Goal: Task Accomplishment & Management: Manage account settings

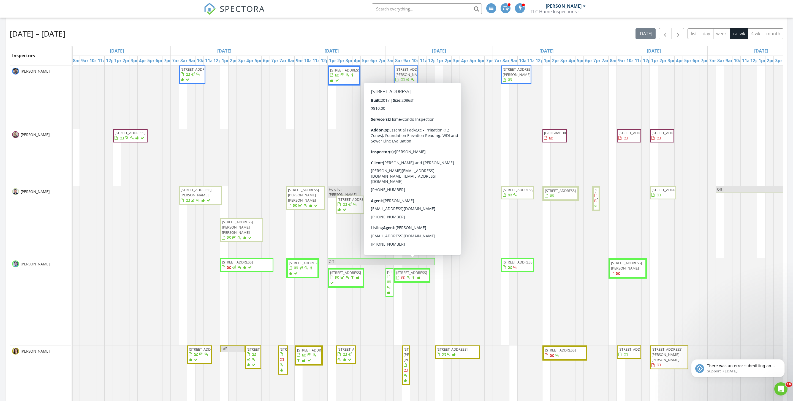
scroll to position [900, 793]
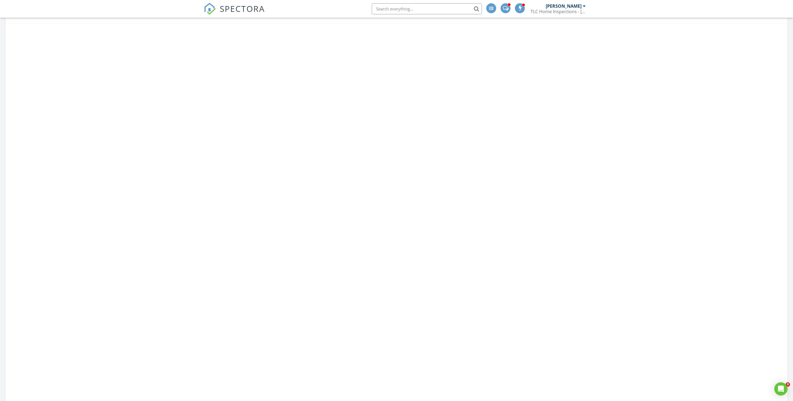
click at [384, 9] on input "text" at bounding box center [427, 8] width 110 height 11
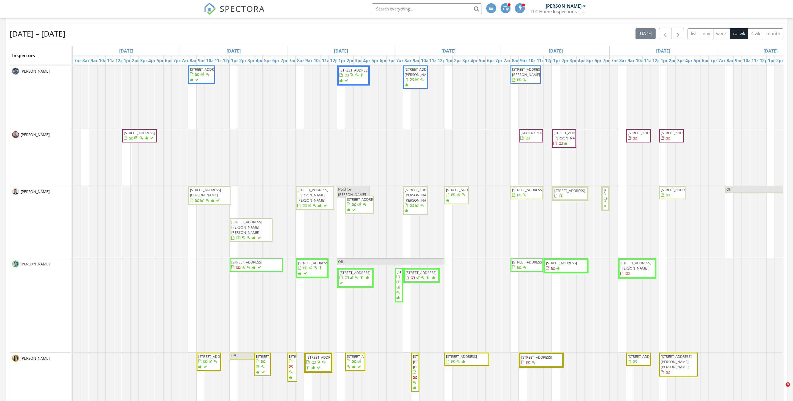
paste input "8001 [PERSON_NAME]"
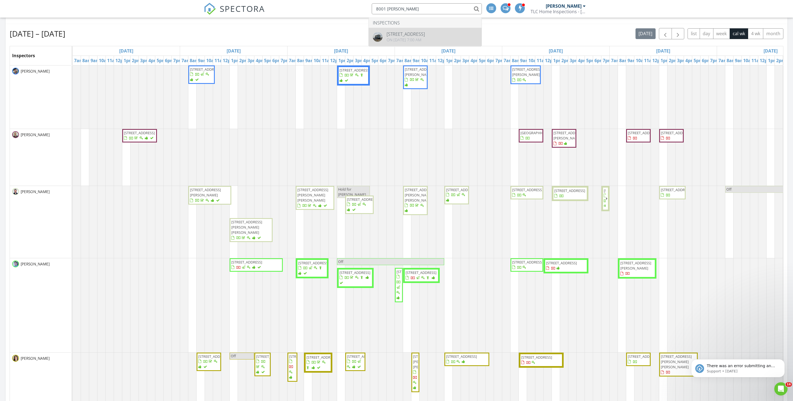
type input "8001 [PERSON_NAME]"
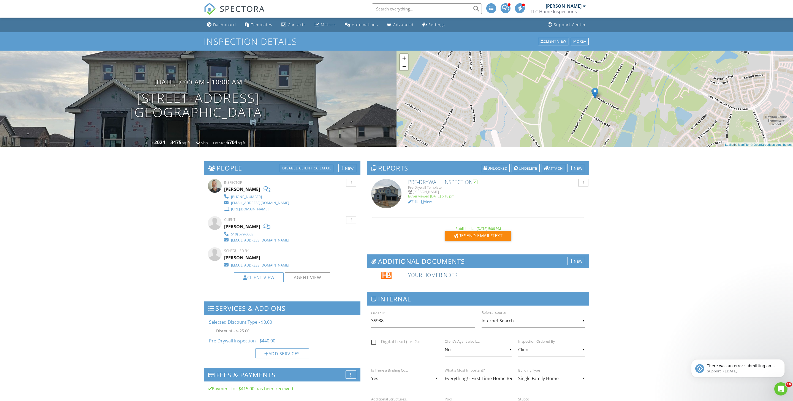
click at [387, 9] on input "text" at bounding box center [427, 8] width 110 height 11
paste input "8001 Tranquil Glade"
type input "8001 Tranquil Glade"
click at [216, 25] on div "Dashboard" at bounding box center [224, 24] width 23 height 5
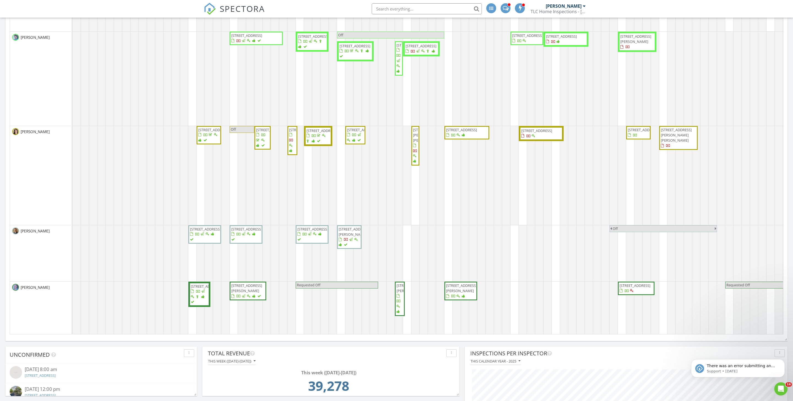
click at [533, 139] on div at bounding box center [528, 136] width 15 height 5
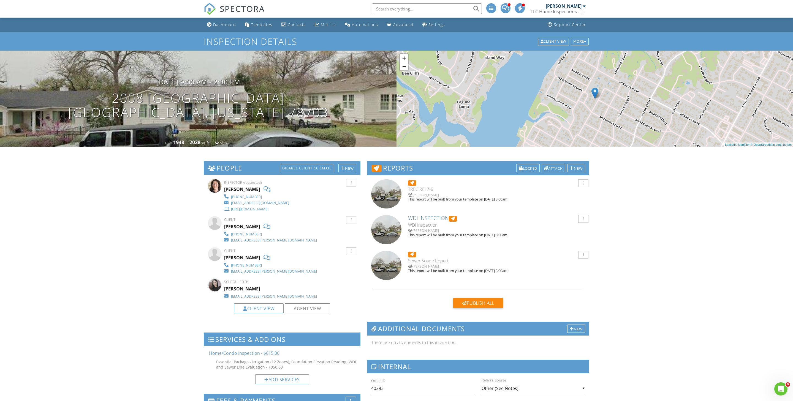
click at [200, 81] on div "08/28/2025 9:00 am - 2:30 pm 2008 Raleigh Ave Austin, Texas 78703 Built 1948 20…" at bounding box center [198, 99] width 397 height 96
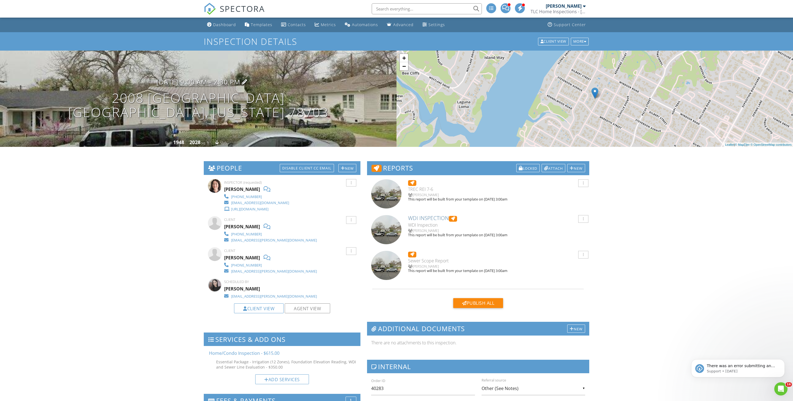
click at [200, 83] on h3 "08/28/2025 9:00 am - 2:30 pm" at bounding box center [198, 81] width 84 height 7
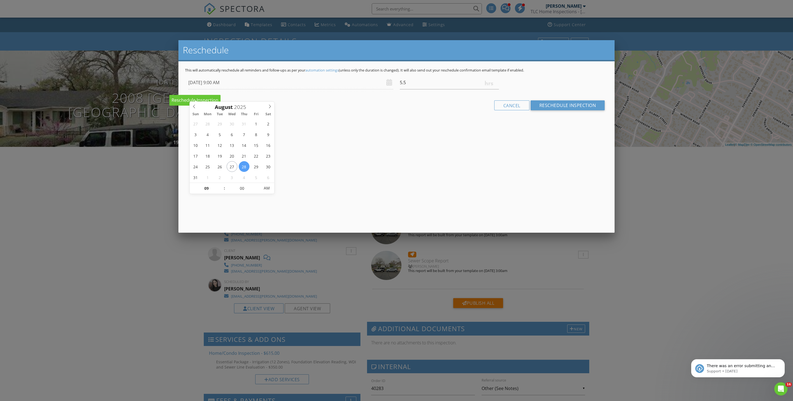
click at [161, 189] on div at bounding box center [396, 223] width 793 height 502
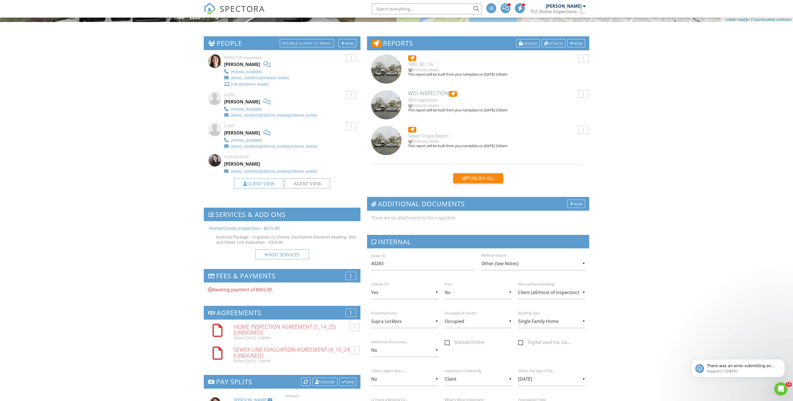
scroll to position [133, 0]
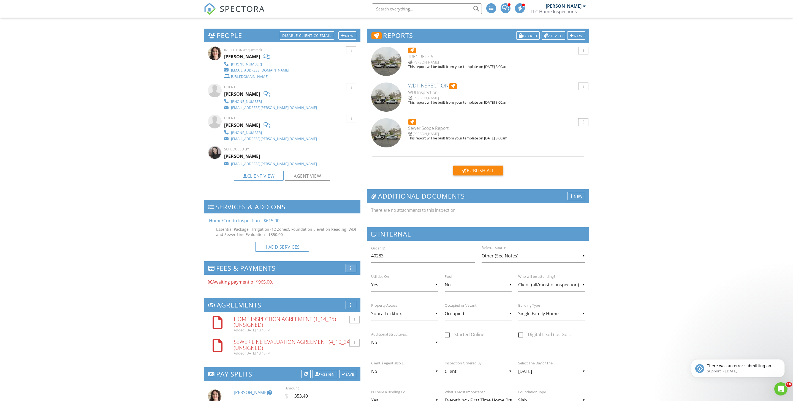
click at [349, 273] on div "More" at bounding box center [351, 268] width 11 height 8
click at [352, 273] on div at bounding box center [352, 271] width 5 height 4
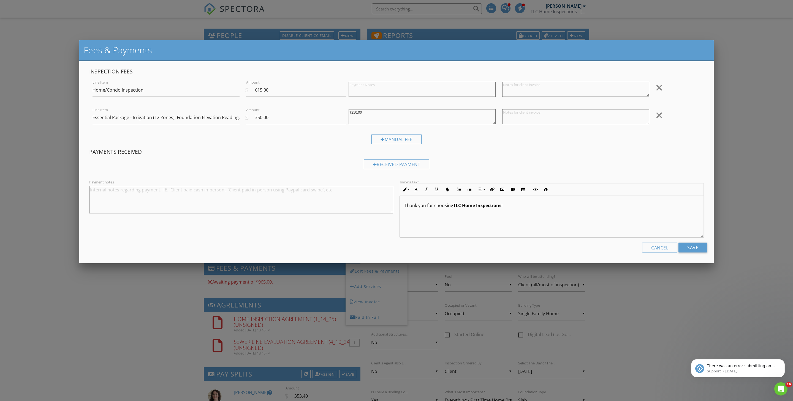
click at [73, 133] on div at bounding box center [396, 223] width 793 height 502
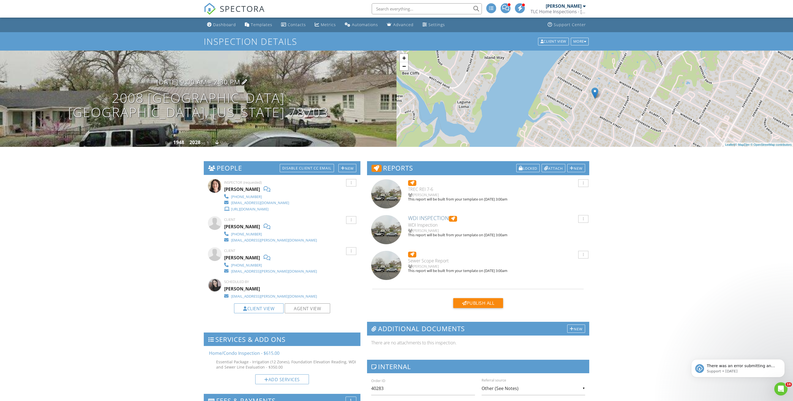
scroll to position [0, 0]
click at [208, 85] on h3 "08/28/2025 9:00 am - 2:30 pm" at bounding box center [198, 81] width 84 height 7
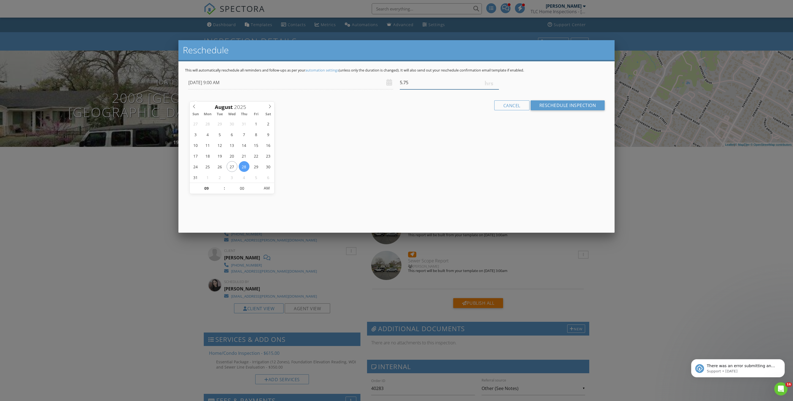
click at [496, 89] on input "5.75" at bounding box center [449, 82] width 99 height 13
click at [496, 89] on input "6" at bounding box center [449, 82] width 99 height 13
click at [496, 89] on input "6.25" at bounding box center [449, 82] width 99 height 13
click at [496, 89] on input "6" at bounding box center [449, 82] width 99 height 13
click at [496, 89] on input "5.75" at bounding box center [449, 82] width 99 height 13
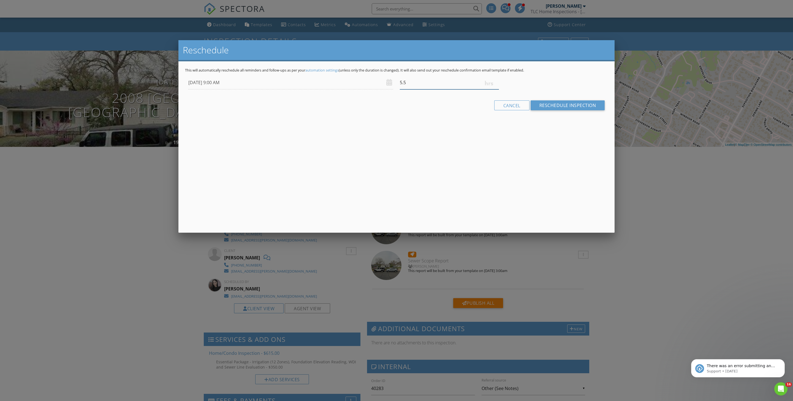
click at [496, 89] on input "5.5" at bounding box center [449, 82] width 99 height 13
click at [496, 89] on input "5.25" at bounding box center [449, 82] width 99 height 13
click at [496, 89] on input "5" at bounding box center [449, 82] width 99 height 13
click at [496, 89] on input "4.75" at bounding box center [449, 82] width 99 height 13
type input "4.5"
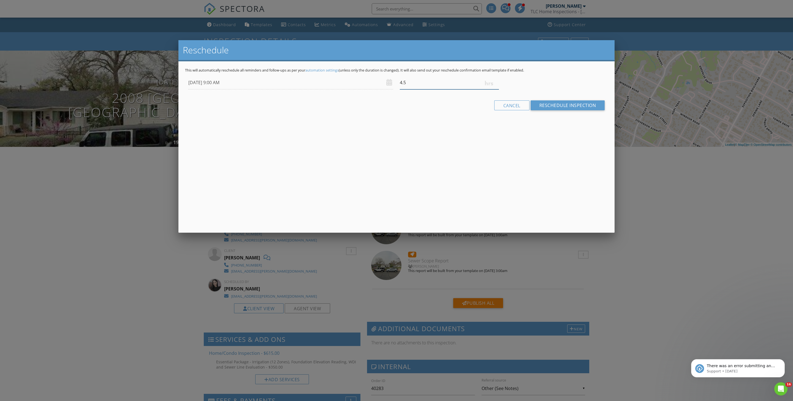
click at [496, 89] on input "4.5" at bounding box center [449, 82] width 99 height 13
click at [533, 110] on input "Reschedule Inspection" at bounding box center [568, 106] width 74 height 10
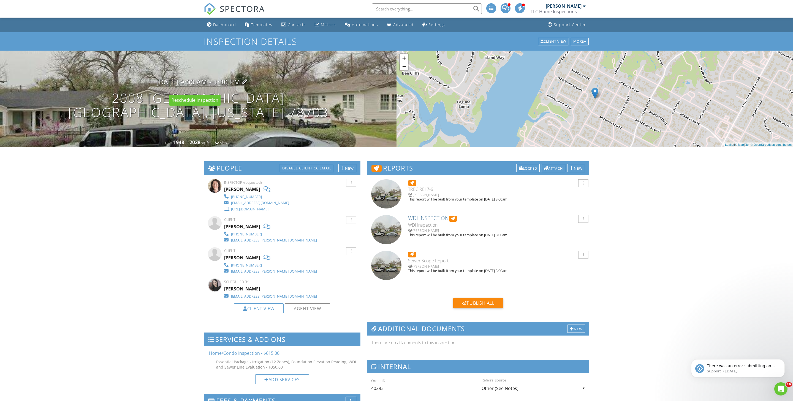
click at [192, 85] on h3 "[DATE] 9:00 am - 1:30 pm" at bounding box center [198, 81] width 84 height 7
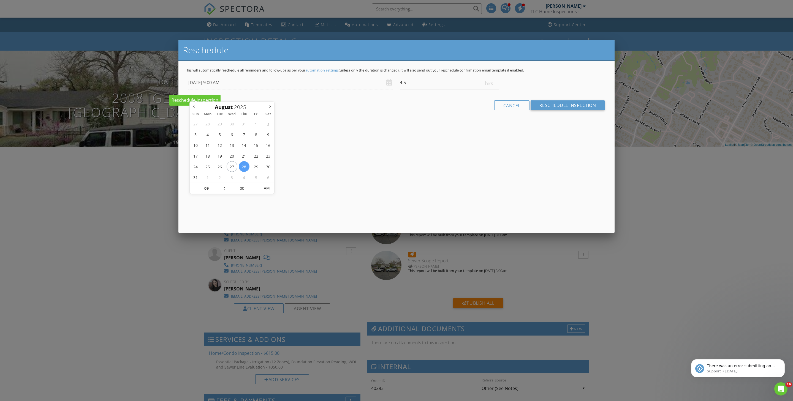
click at [127, 230] on div at bounding box center [396, 223] width 793 height 502
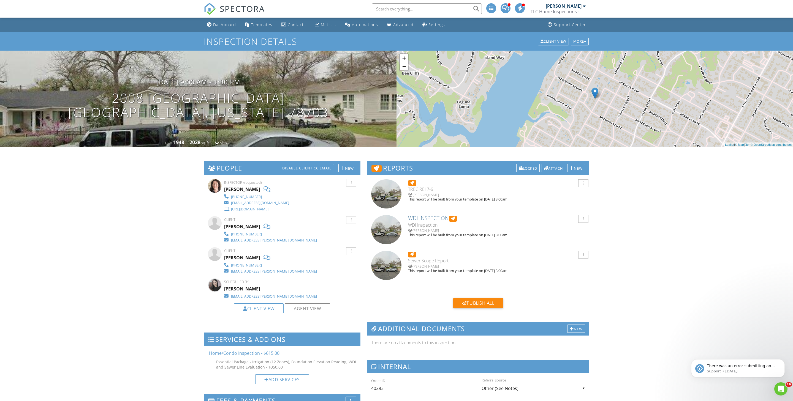
click at [224, 26] on div "Dashboard" at bounding box center [224, 24] width 23 height 5
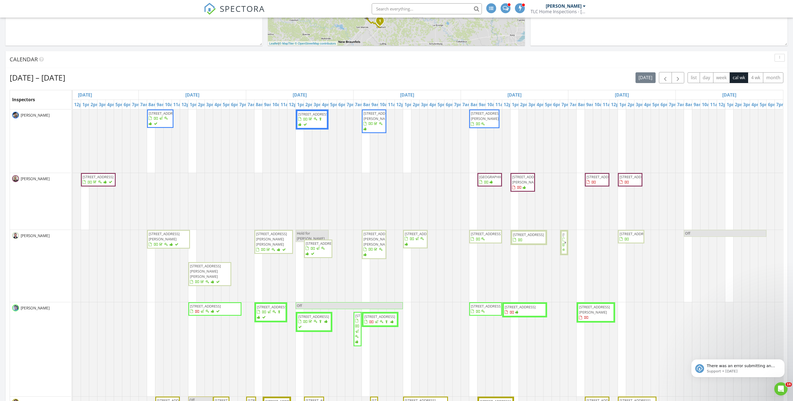
scroll to position [0, 42]
click at [519, 185] on span "19825 Rhiannon Ln, Pflugerville 78660" at bounding box center [527, 180] width 31 height 10
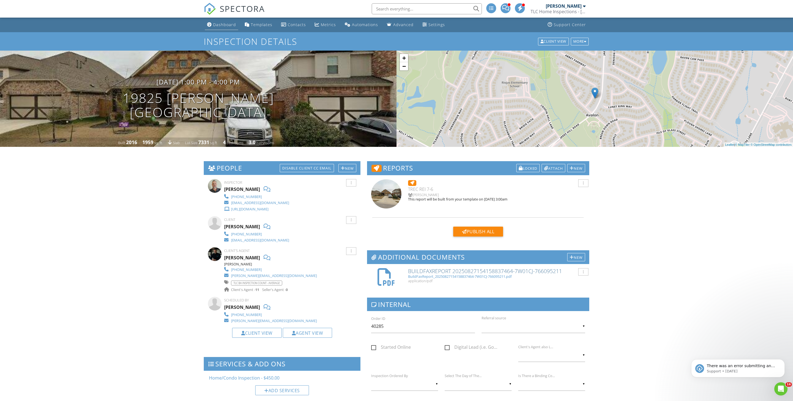
click at [227, 27] on div "Dashboard" at bounding box center [224, 24] width 23 height 5
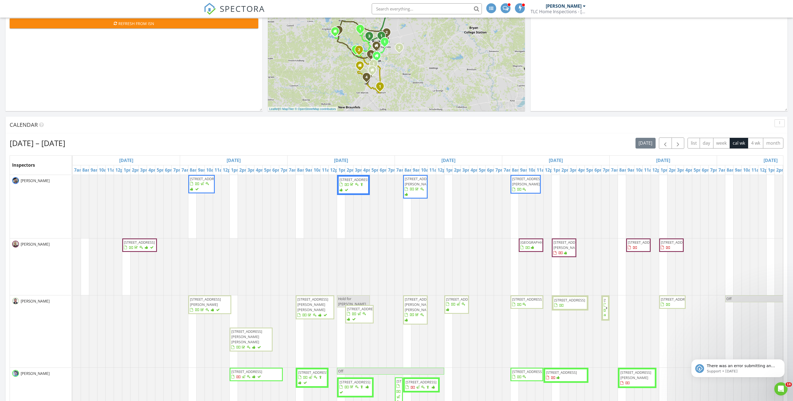
scroll to position [132, 0]
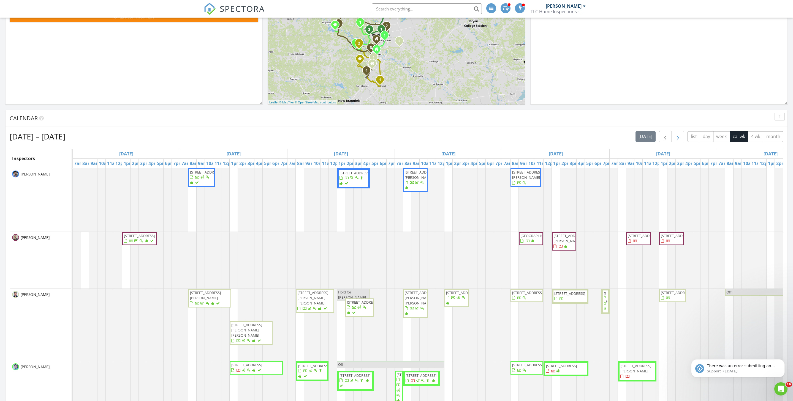
click at [672, 141] on button "button" at bounding box center [678, 136] width 13 height 11
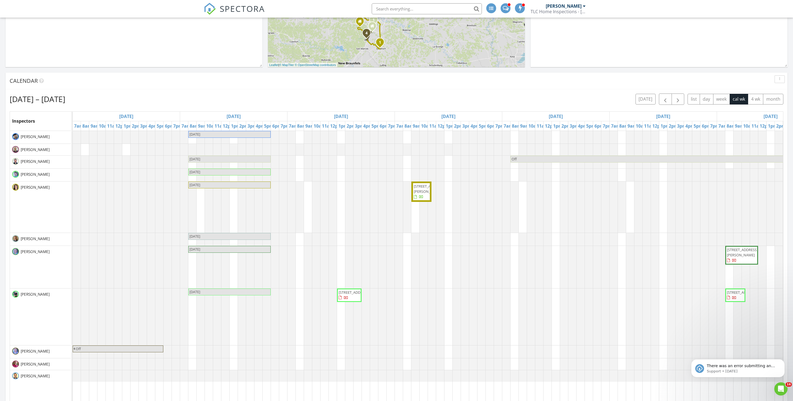
scroll to position [167, 0]
click at [662, 105] on span "button" at bounding box center [665, 101] width 7 height 7
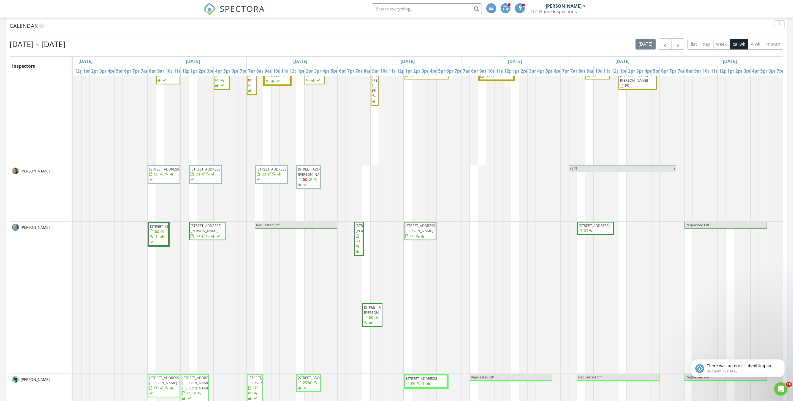
scroll to position [0, 0]
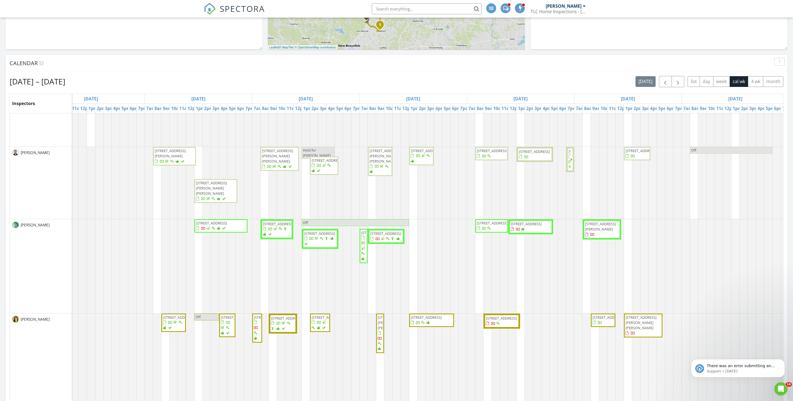
click at [531, 227] on span "[STREET_ADDRESS]" at bounding box center [526, 224] width 31 height 5
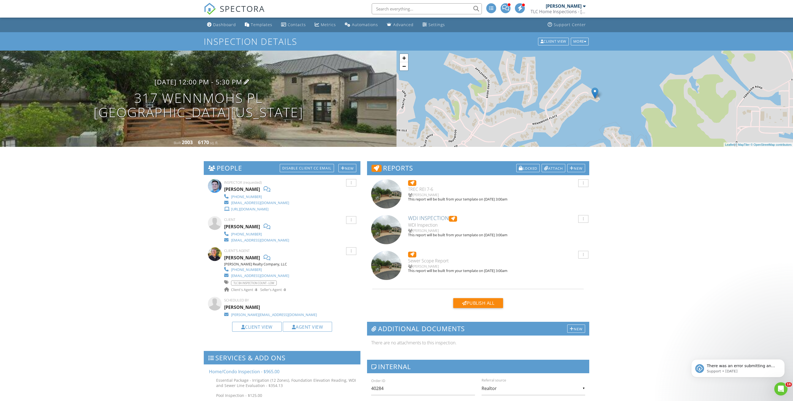
click at [196, 86] on h3 "08/28/2025 12:00 pm - 5:30 pm" at bounding box center [198, 81] width 88 height 7
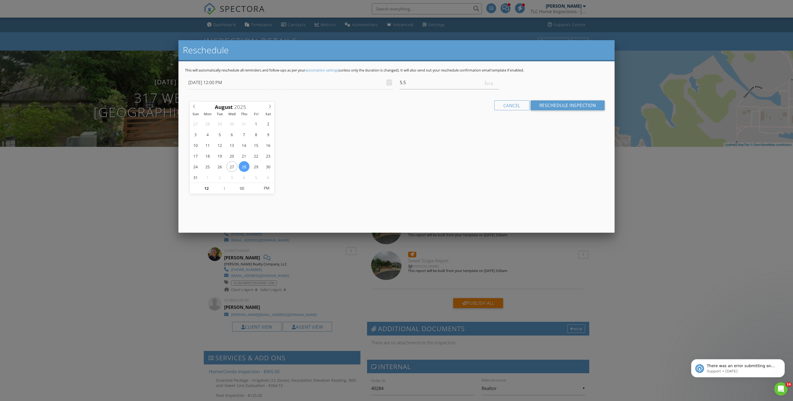
click at [159, 310] on div at bounding box center [396, 223] width 793 height 502
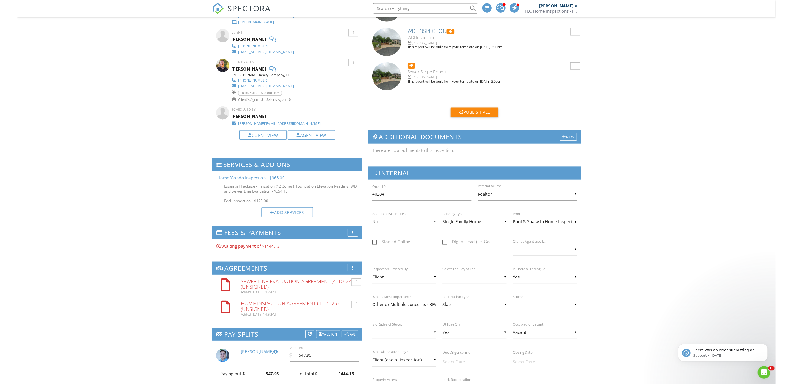
scroll to position [245, 0]
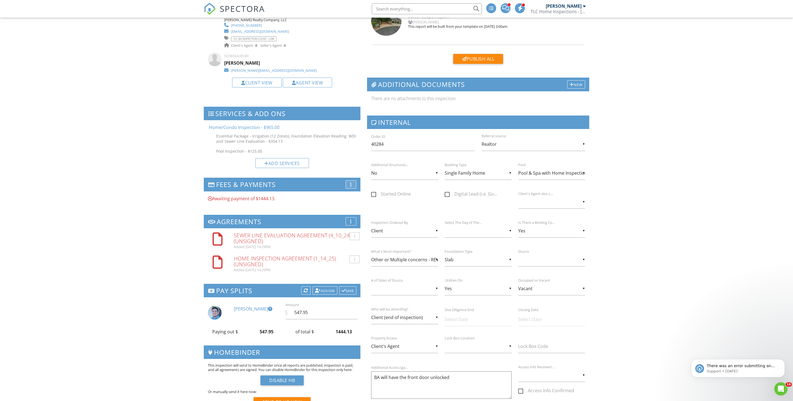
click at [349, 189] on div "More" at bounding box center [351, 185] width 11 height 8
click at [355, 196] on li "Edit Fees & Payments" at bounding box center [377, 187] width 62 height 15
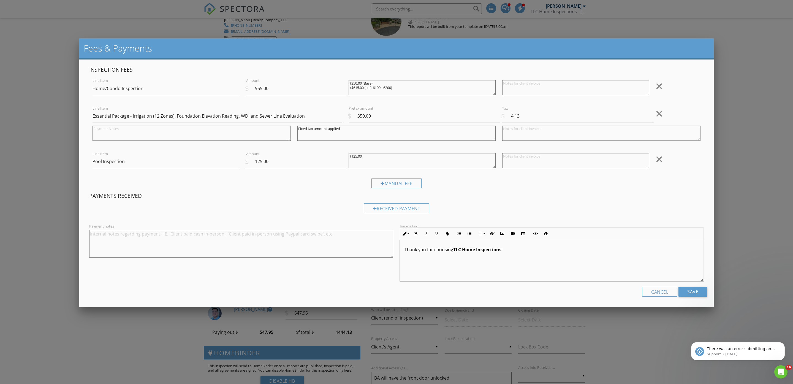
click at [59, 132] on div at bounding box center [396, 212] width 793 height 480
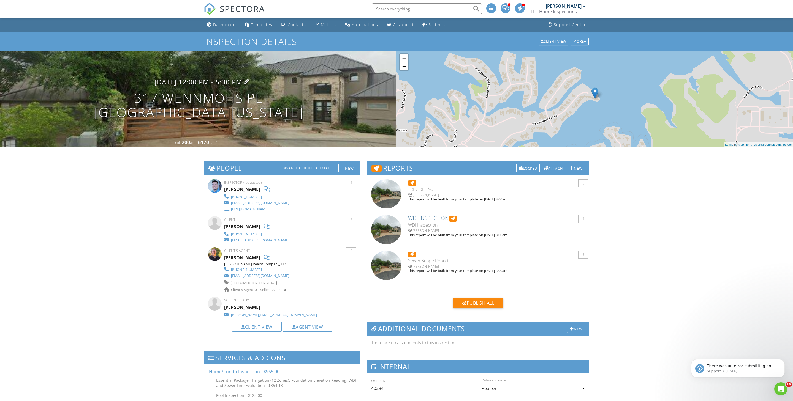
scroll to position [0, 0]
click at [216, 86] on h3 "08/28/2025 12:00 pm - 5:30 pm" at bounding box center [198, 81] width 88 height 7
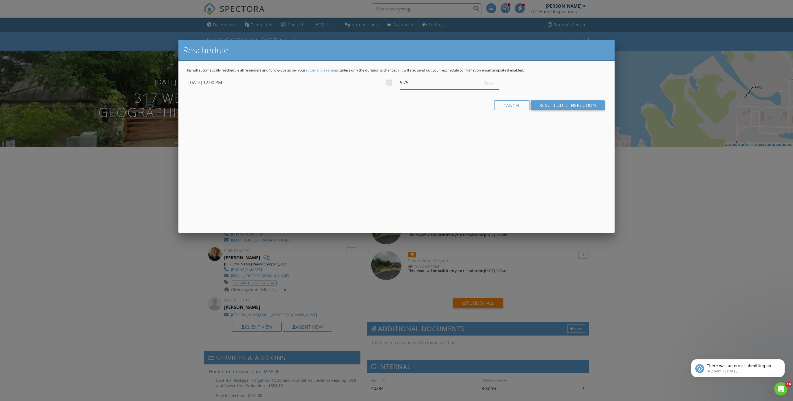
click at [497, 89] on input "5.75" at bounding box center [449, 82] width 99 height 13
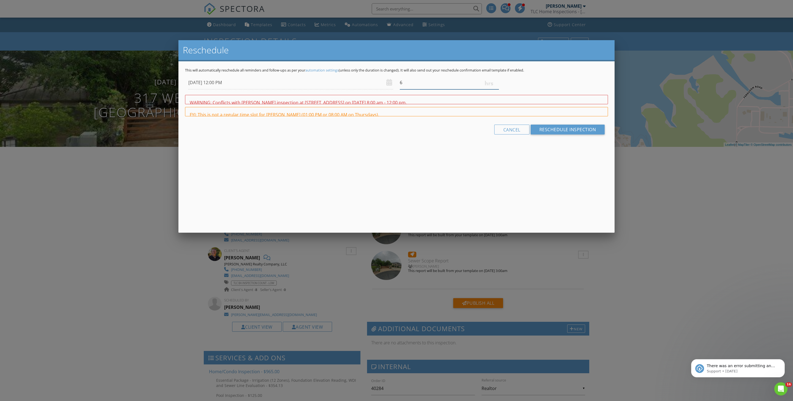
click at [497, 89] on input "6" at bounding box center [449, 82] width 99 height 13
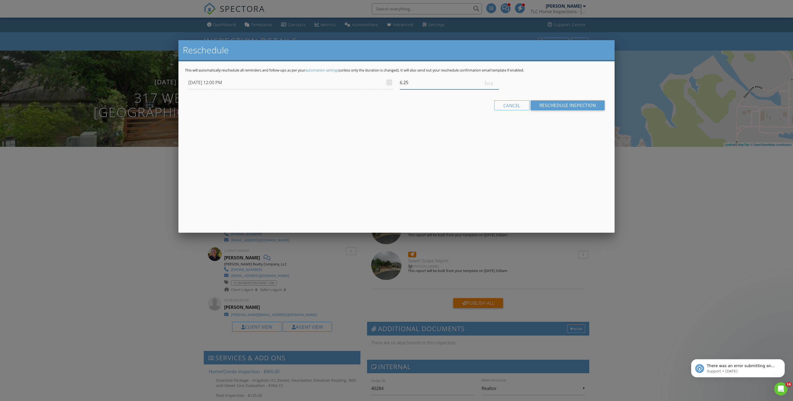
click at [497, 89] on input "6.25" at bounding box center [449, 82] width 99 height 13
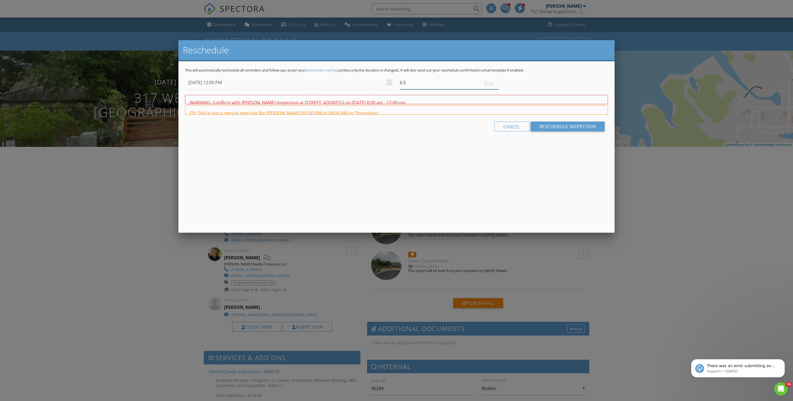
click at [497, 89] on input "6.5" at bounding box center [449, 82] width 99 height 13
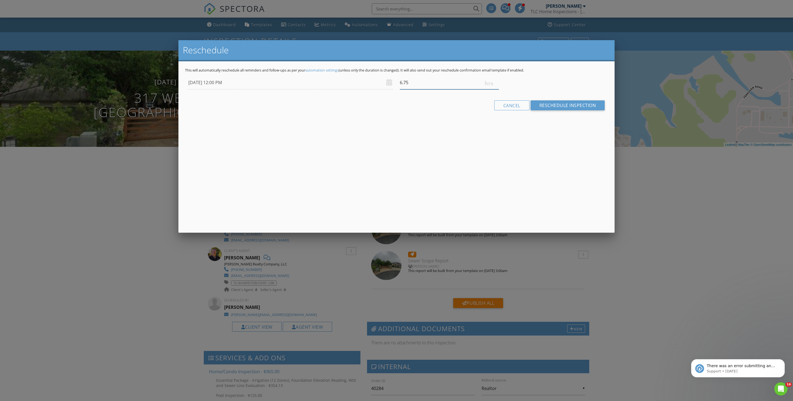
click at [497, 89] on input "6.75" at bounding box center [449, 82] width 99 height 13
type input "7"
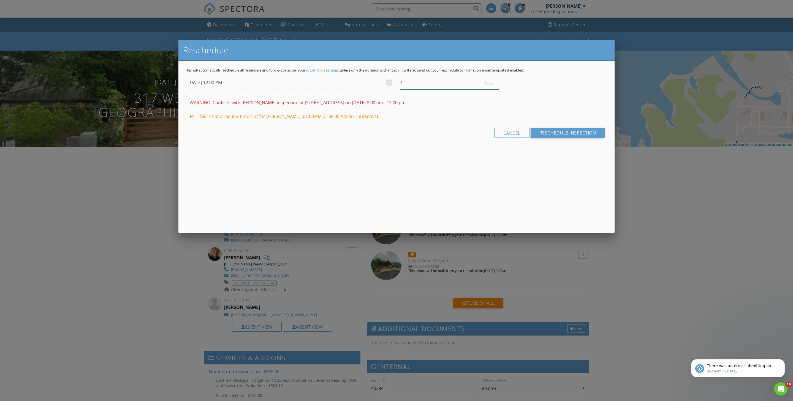
click at [497, 89] on input "7" at bounding box center [449, 82] width 99 height 13
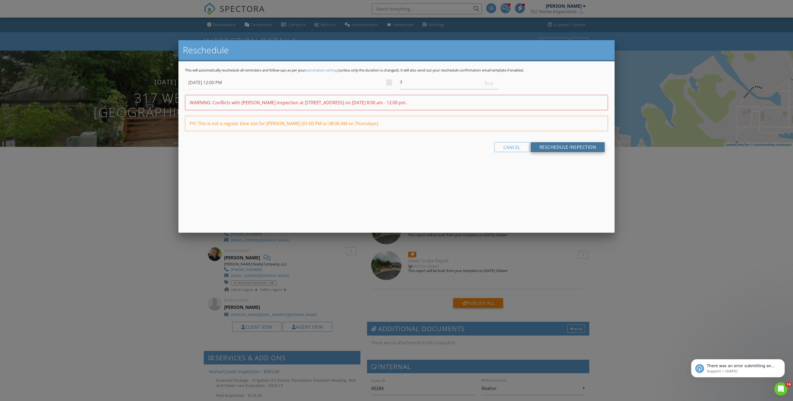
click at [555, 152] on input "Reschedule Inspection" at bounding box center [568, 147] width 74 height 10
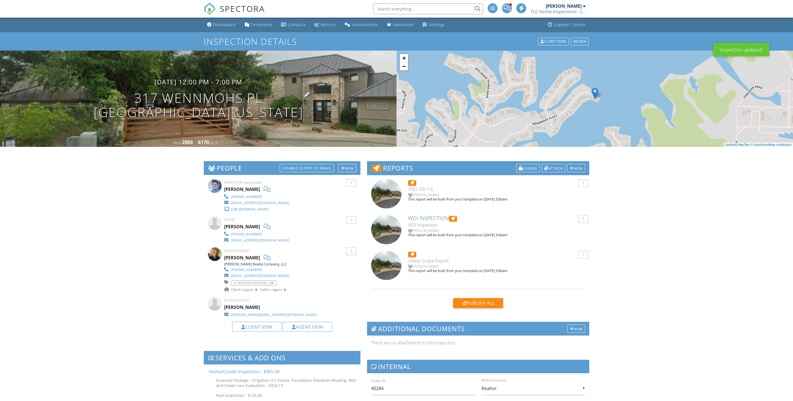
click at [205, 103] on h1 "317 Wennmohs Pl [GEOGRAPHIC_DATA][US_STATE]" at bounding box center [199, 105] width 210 height 29
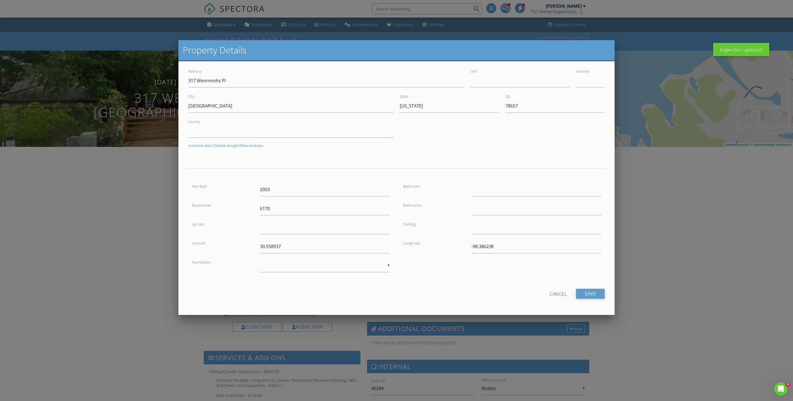
click at [126, 197] on div at bounding box center [396, 223] width 793 height 502
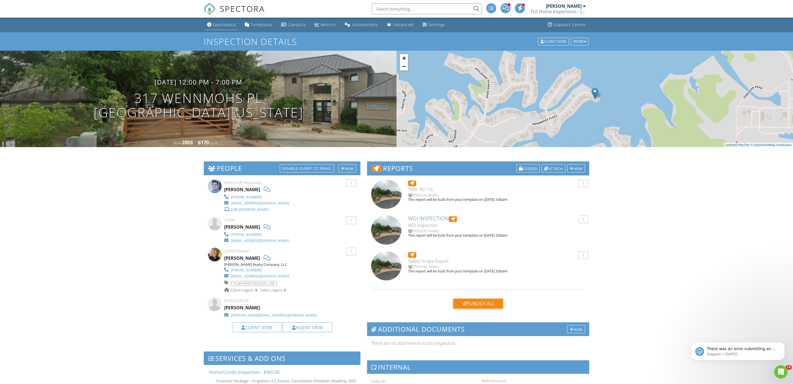
click at [225, 26] on div "Dashboard" at bounding box center [224, 24] width 23 height 5
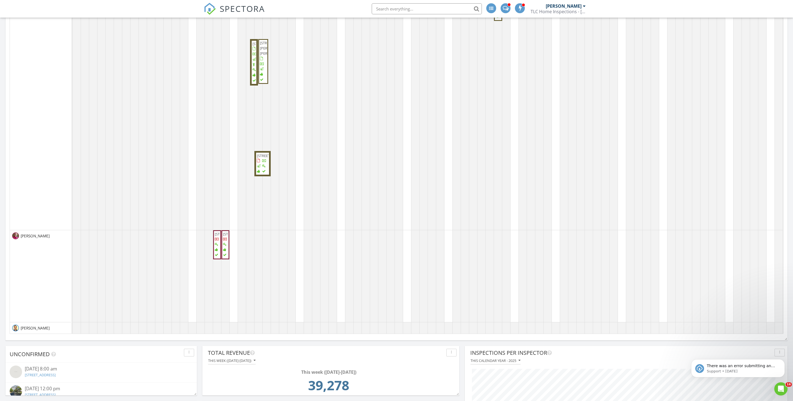
scroll to position [649, 0]
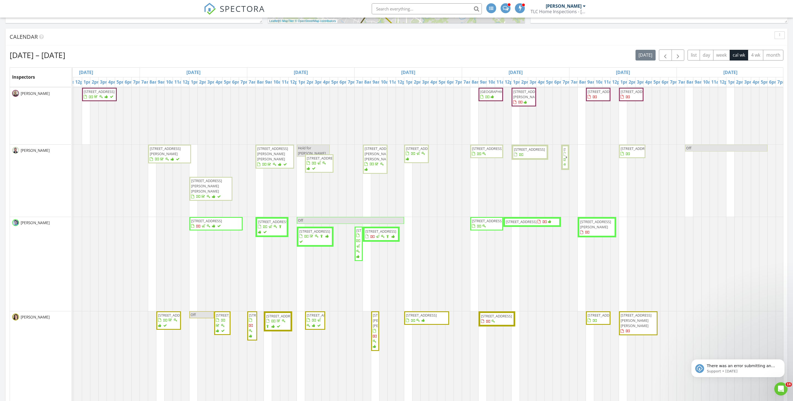
click at [490, 58] on div "Aug 24 – 30, 2025 today list day week cal wk 4 wk month" at bounding box center [397, 55] width 774 height 11
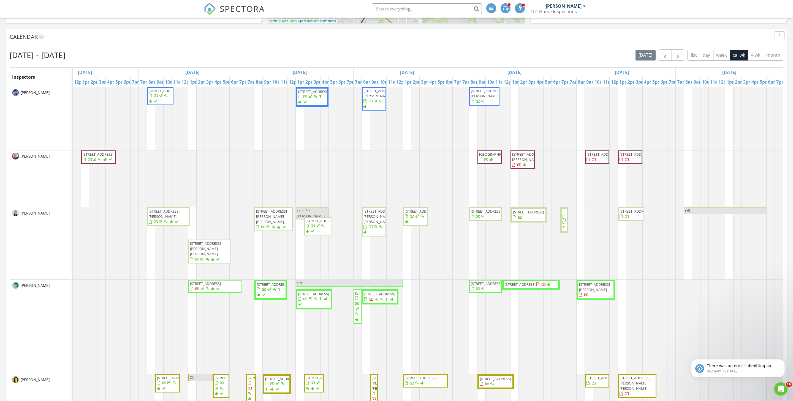
click at [536, 53] on div "Aug 24 – 30, 2025 today list day week cal wk 4 wk month Inspectors Sun 8/24 Mon…" at bounding box center [397, 287] width 782 height 485
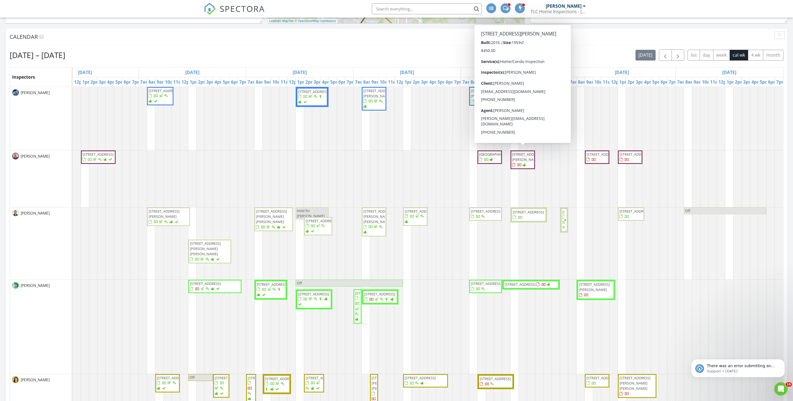
click at [519, 168] on span "[STREET_ADDRESS][PERSON_NAME]" at bounding box center [523, 160] width 22 height 16
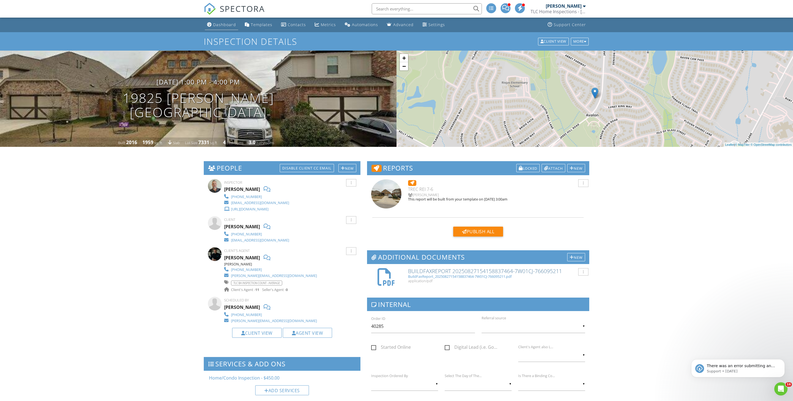
click at [225, 27] on div "Dashboard" at bounding box center [224, 24] width 23 height 5
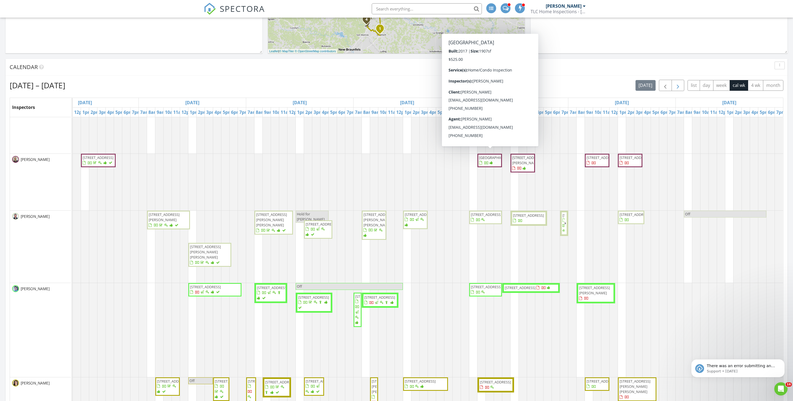
click at [675, 88] on span "button" at bounding box center [678, 85] width 7 height 7
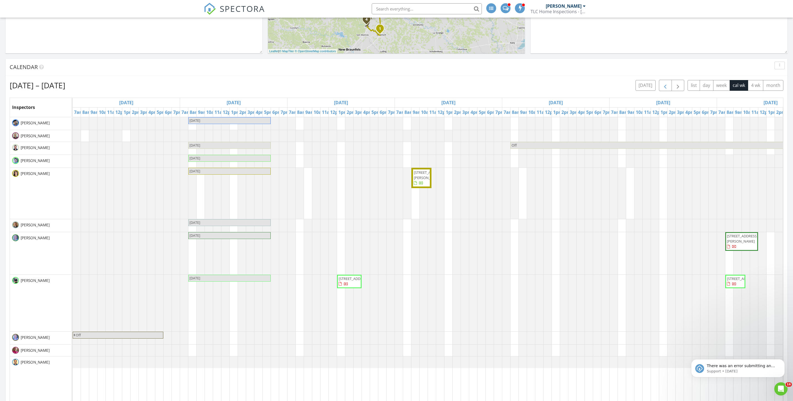
click at [662, 89] on span "button" at bounding box center [665, 85] width 7 height 7
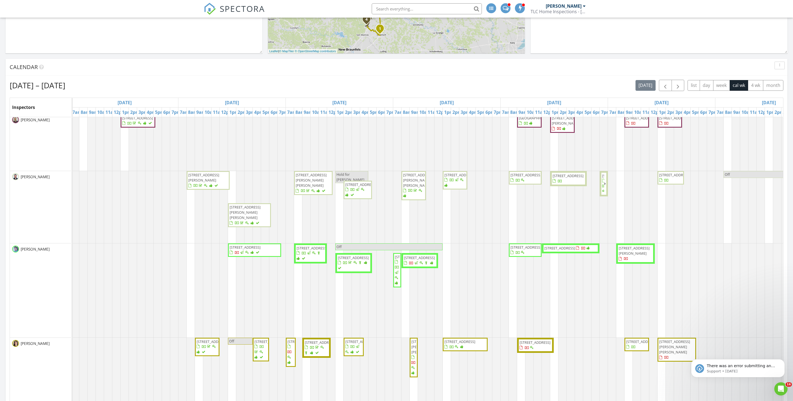
click at [432, 91] on div "Aug 24 – 30, 2025 today list day week cal wk 4 wk month" at bounding box center [397, 85] width 774 height 11
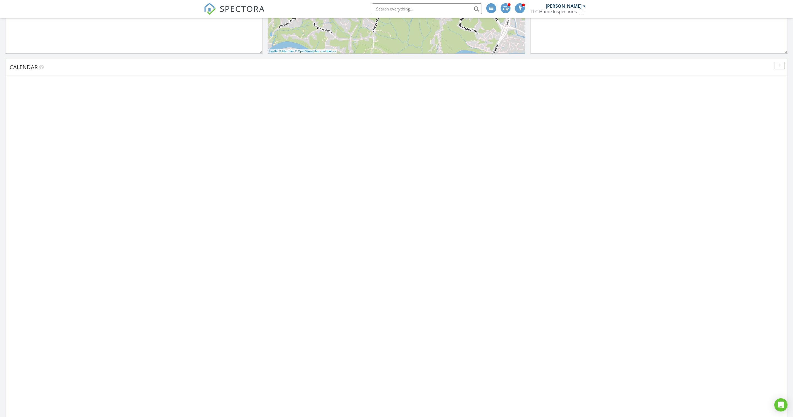
scroll to position [105, 323]
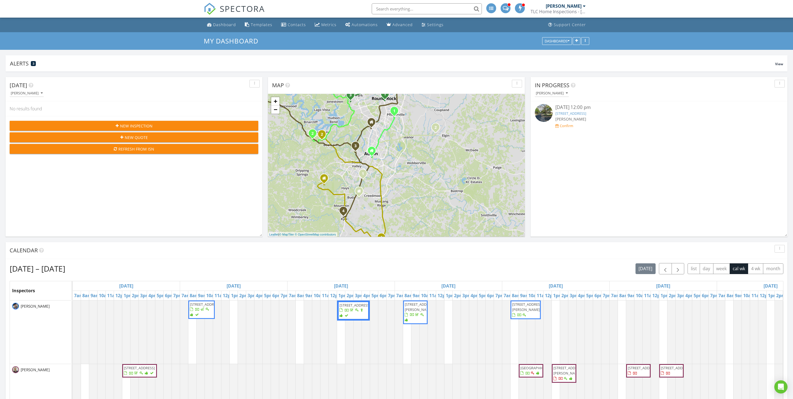
scroll to position [-5, 0]
click at [473, 35] on div "My Dashboard Dashboards" at bounding box center [396, 41] width 793 height 18
click at [444, 25] on div "Settings" at bounding box center [435, 24] width 17 height 5
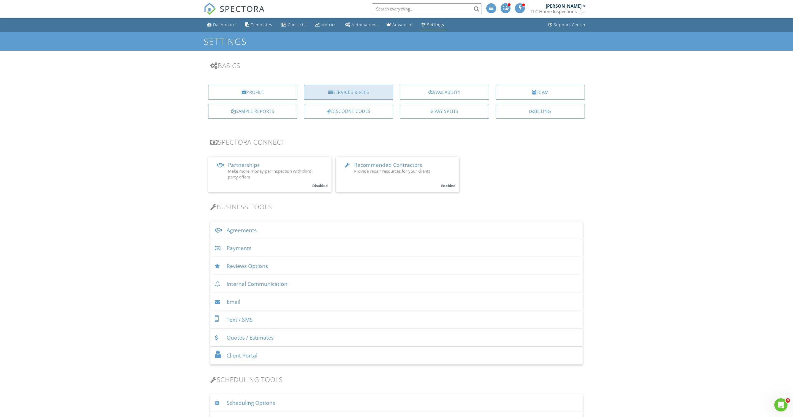
click at [336, 94] on div "Services & Fees" at bounding box center [348, 92] width 89 height 15
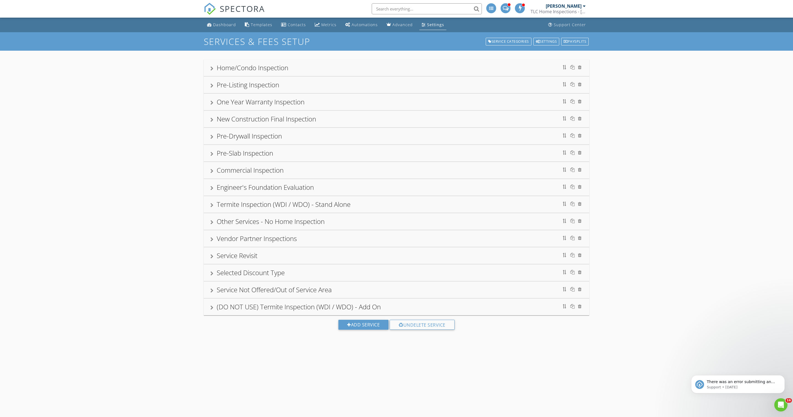
click at [211, 66] on div at bounding box center [211, 68] width 3 height 4
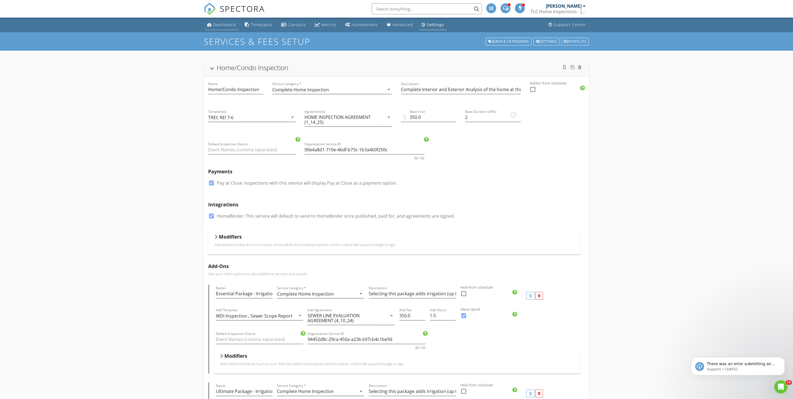
click at [224, 22] on div "Dashboard" at bounding box center [224, 24] width 23 height 5
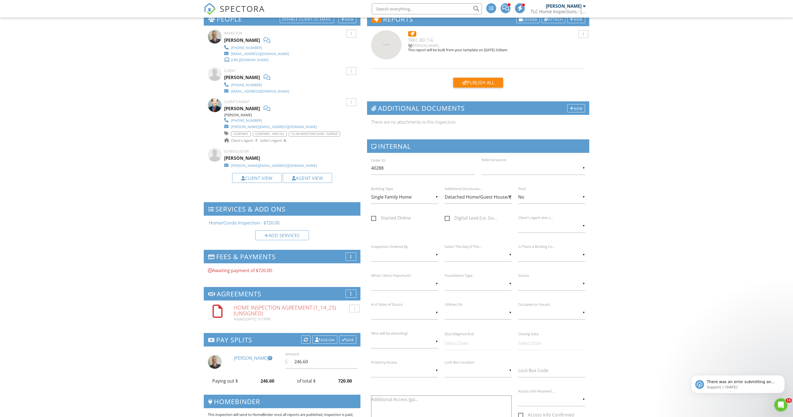
scroll to position [204, 0]
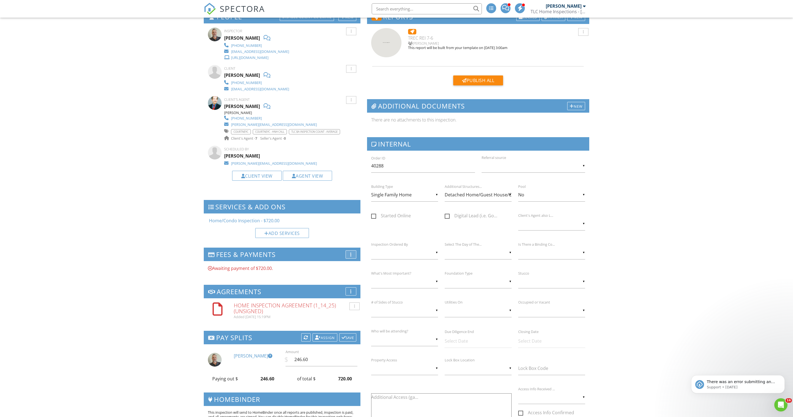
click at [350, 257] on div at bounding box center [350, 254] width 1 height 4
click at [352, 259] on div at bounding box center [352, 257] width 5 height 4
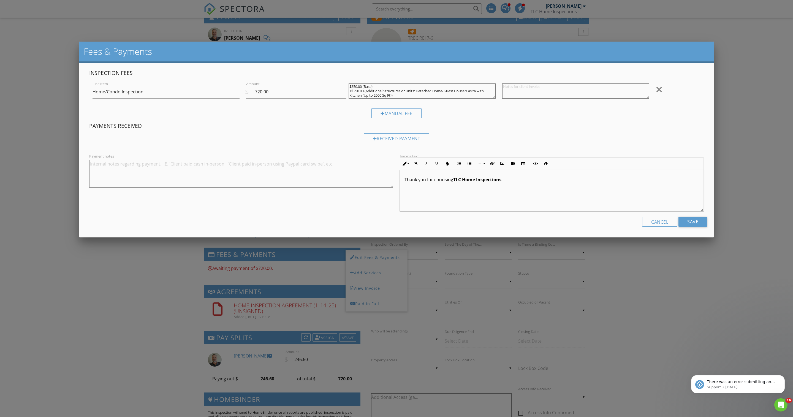
click at [54, 115] on div at bounding box center [396, 232] width 793 height 521
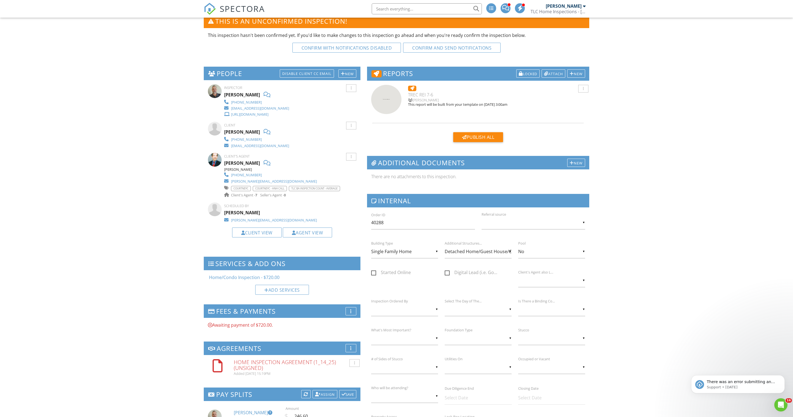
scroll to position [154, 0]
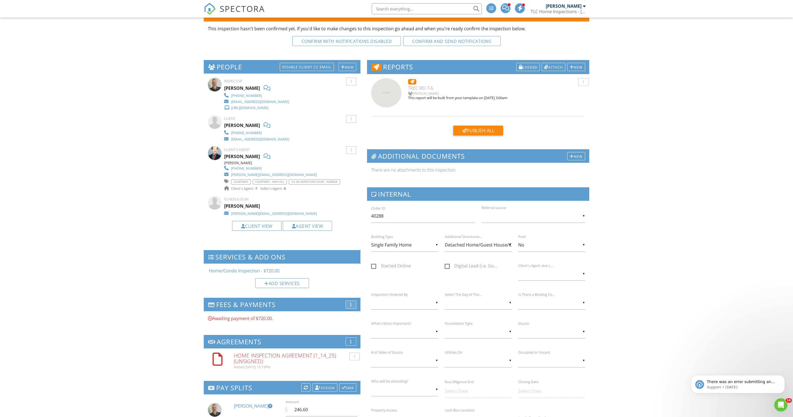
click at [346, 309] on div "More" at bounding box center [351, 304] width 11 height 8
click at [353, 310] on div at bounding box center [352, 307] width 5 height 4
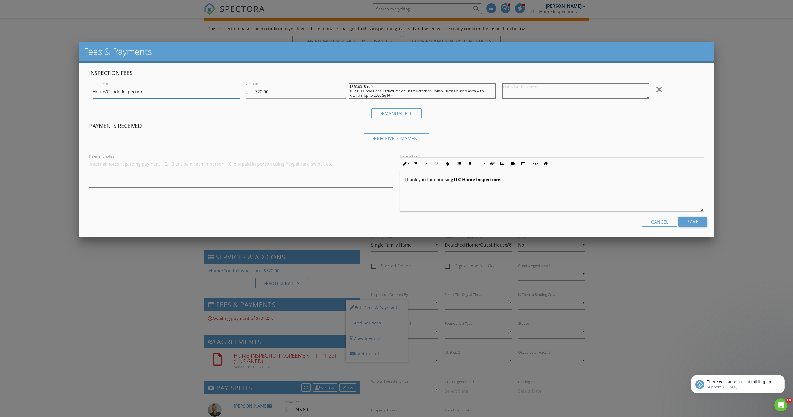
scroll to position [0, 0]
click at [28, 151] on div at bounding box center [396, 232] width 793 height 521
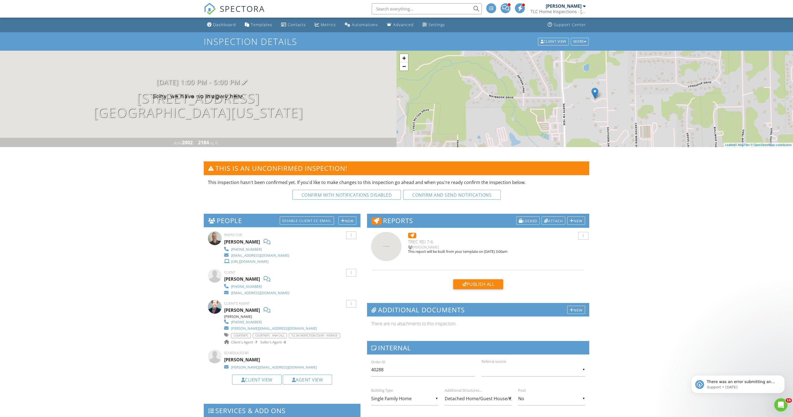
click at [189, 86] on h3 "08/28/2025 1:00 pm - 5:00 pm" at bounding box center [198, 81] width 84 height 7
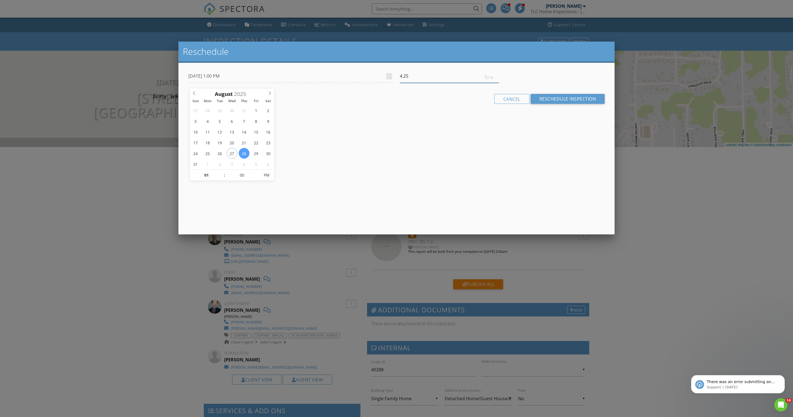
click at [496, 78] on input "4.25" at bounding box center [449, 75] width 99 height 13
type input "4.5"
click at [496, 78] on input "4.5" at bounding box center [449, 75] width 99 height 13
click at [544, 104] on input "Reschedule Inspection" at bounding box center [568, 99] width 74 height 10
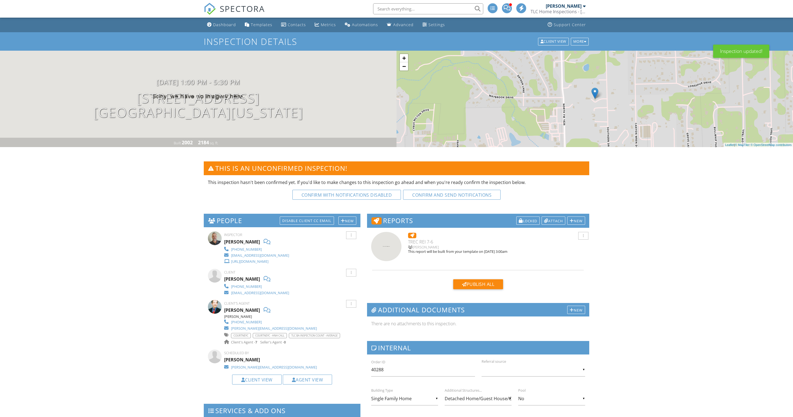
click at [231, 25] on div "Dashboard" at bounding box center [224, 24] width 23 height 5
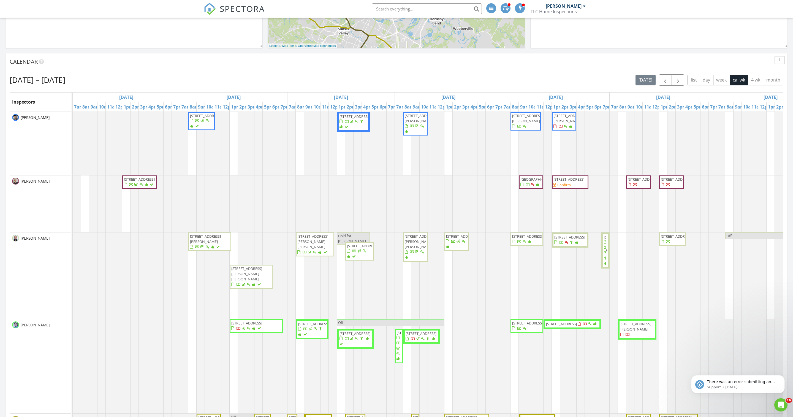
click at [193, 62] on div "Calendar" at bounding box center [397, 61] width 782 height 17
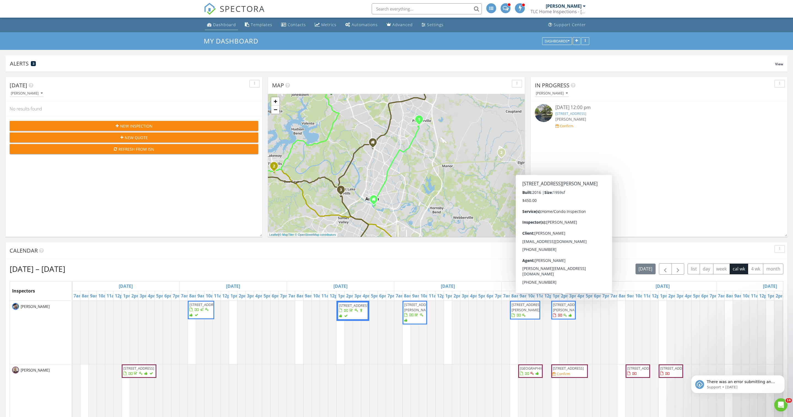
click at [231, 27] on div "Dashboard" at bounding box center [224, 24] width 23 height 5
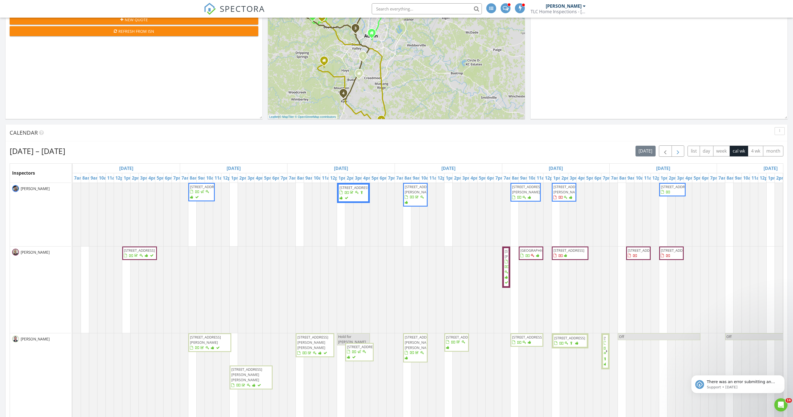
click at [675, 154] on span "button" at bounding box center [678, 151] width 7 height 7
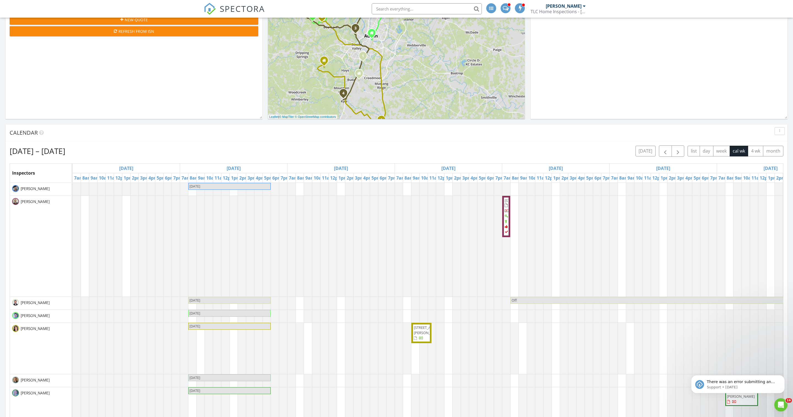
click at [232, 146] on div "Aug 31 – Sep 6, 2025 today list day week cal wk 4 wk month Inspectors Sun 8/31 …" at bounding box center [397, 383] width 782 height 485
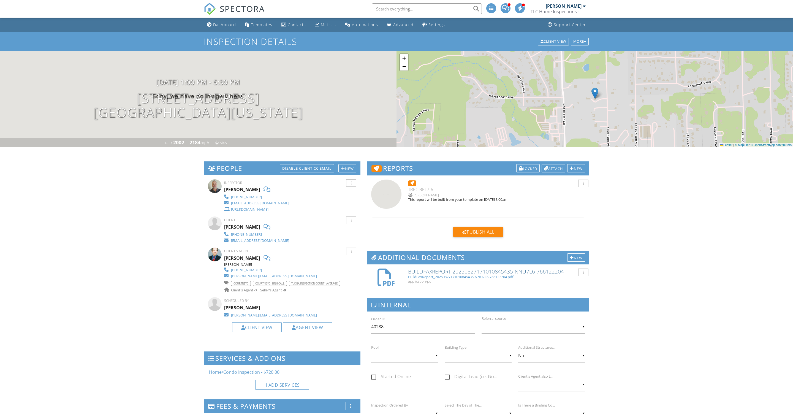
click at [227, 30] on link "Dashboard" at bounding box center [221, 25] width 33 height 10
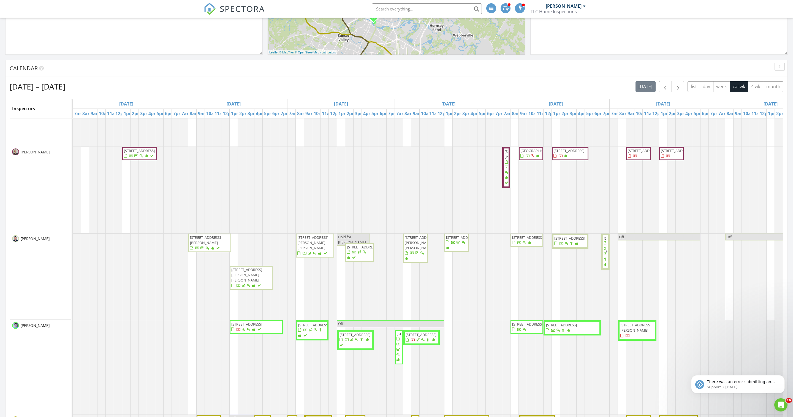
scroll to position [32, 0]
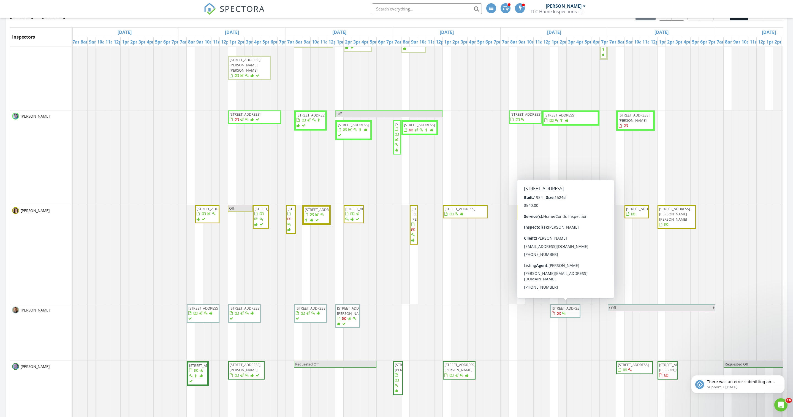
click at [567, 311] on span "3510 Oak Springs Dr , Austin 78721" at bounding box center [567, 308] width 31 height 5
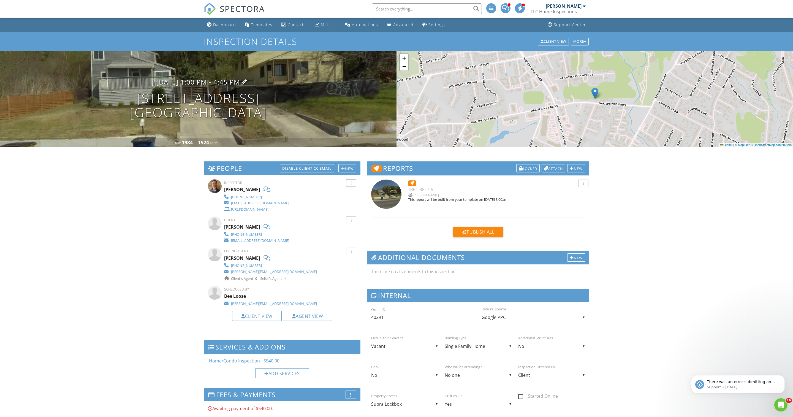
click at [207, 85] on h3 "[DATE] 1:00 pm - 4:45 pm" at bounding box center [198, 81] width 84 height 7
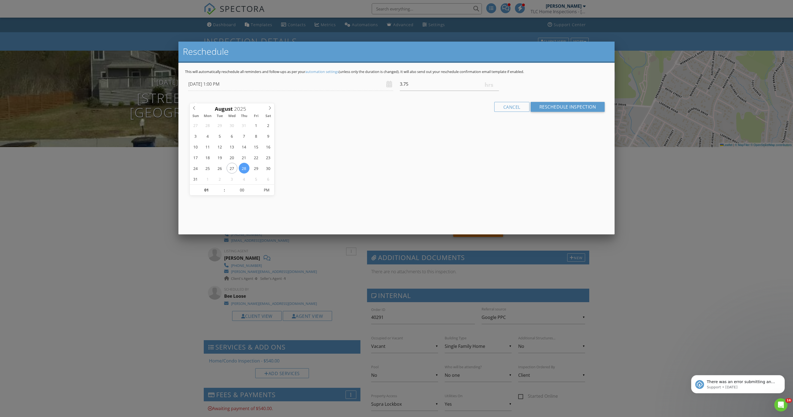
click at [118, 183] on div at bounding box center [396, 232] width 793 height 521
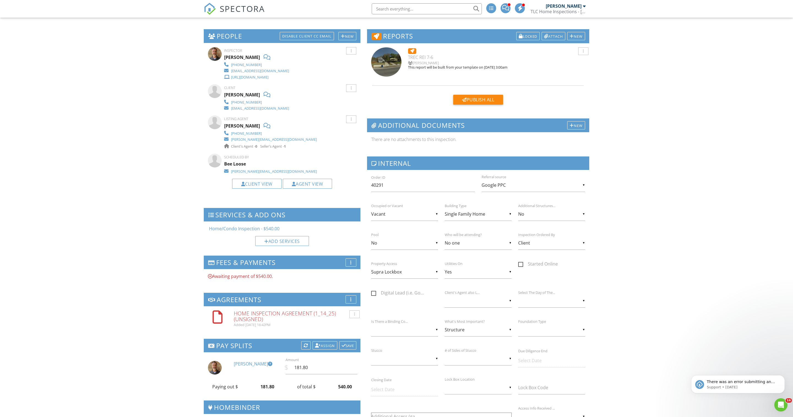
scroll to position [137, 0]
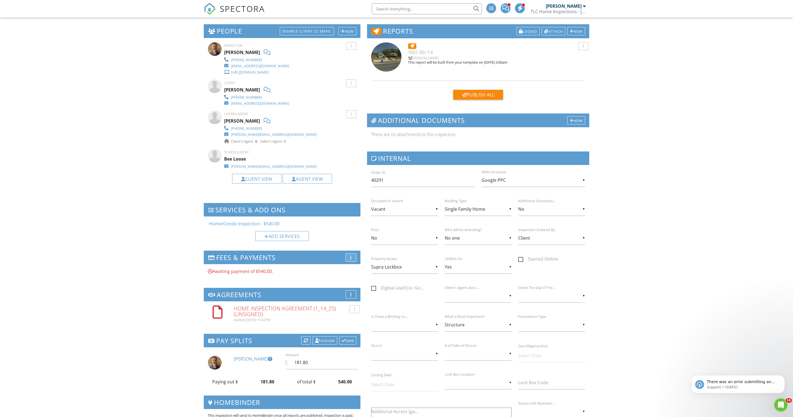
click at [350, 260] on div at bounding box center [350, 257] width 1 height 4
click at [352, 268] on li "Edit Fees & Payments" at bounding box center [377, 260] width 62 height 15
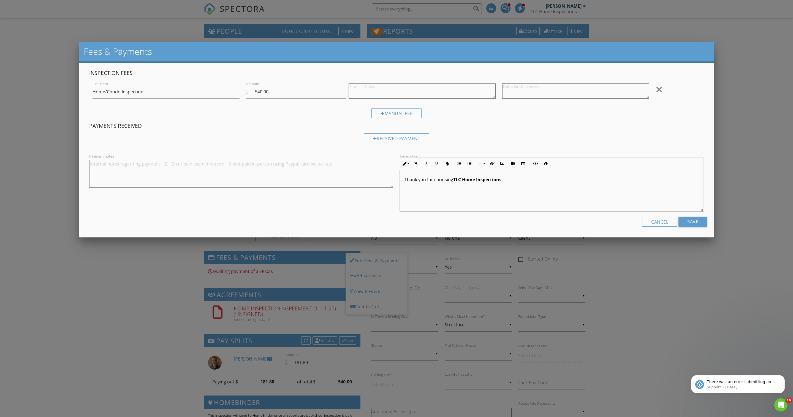
click at [40, 146] on div at bounding box center [396, 232] width 793 height 521
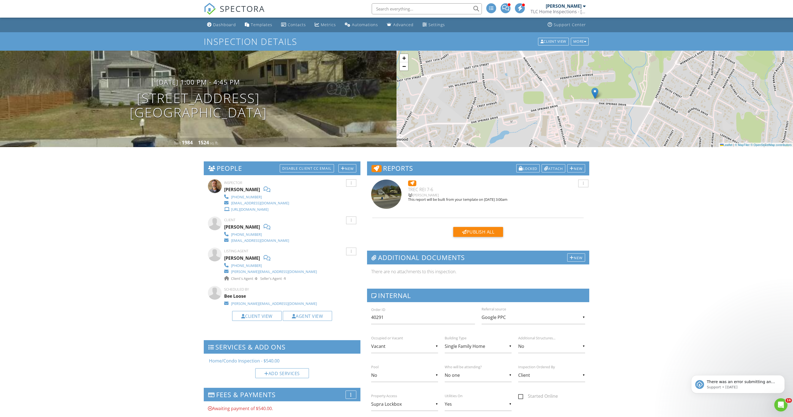
scroll to position [0, 0]
click at [200, 99] on h1 "3510 Oak Springs Dr Austin, TX 78721" at bounding box center [198, 105] width 137 height 29
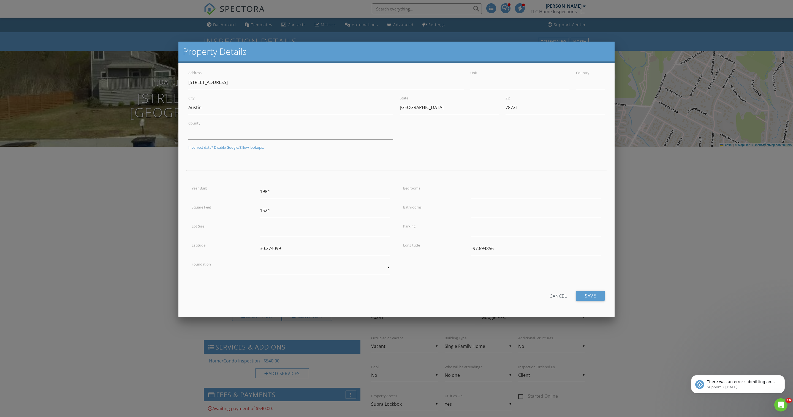
click at [145, 229] on div at bounding box center [396, 232] width 793 height 521
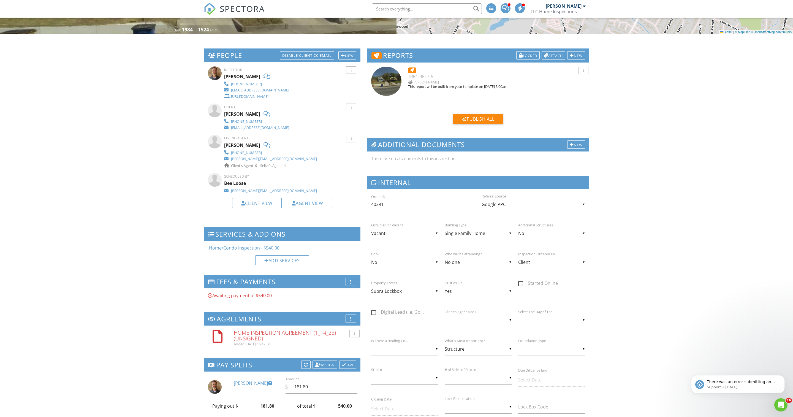
scroll to position [120, 0]
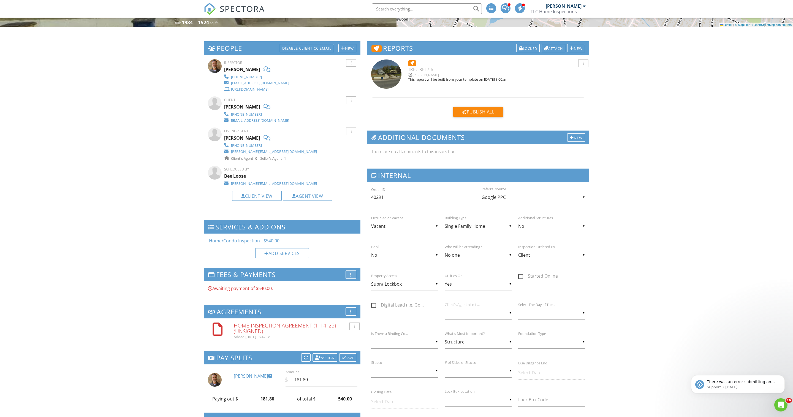
click at [355, 279] on div "More" at bounding box center [351, 274] width 11 height 8
click at [361, 285] on li "Edit Fees & Payments" at bounding box center [377, 277] width 62 height 15
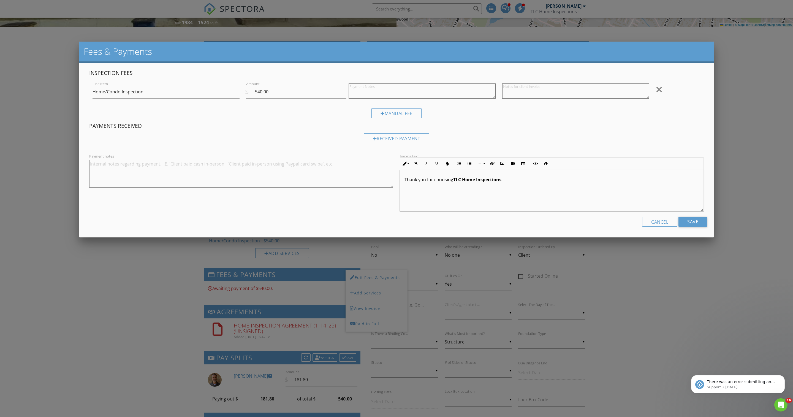
click at [44, 150] on div at bounding box center [396, 232] width 793 height 521
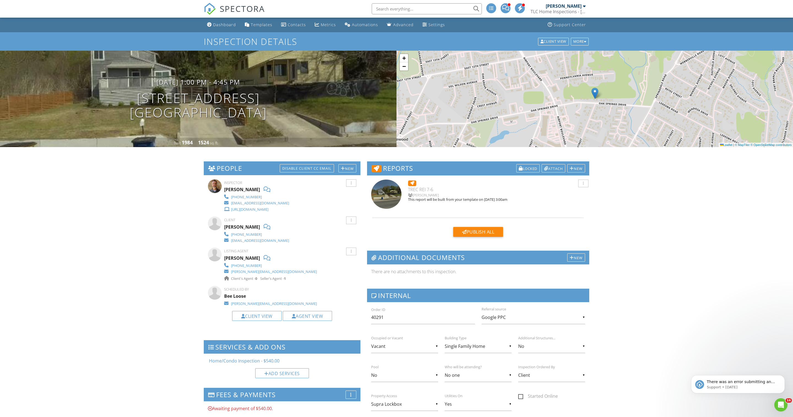
scroll to position [0, 0]
click at [445, 25] on div "Settings" at bounding box center [436, 24] width 17 height 5
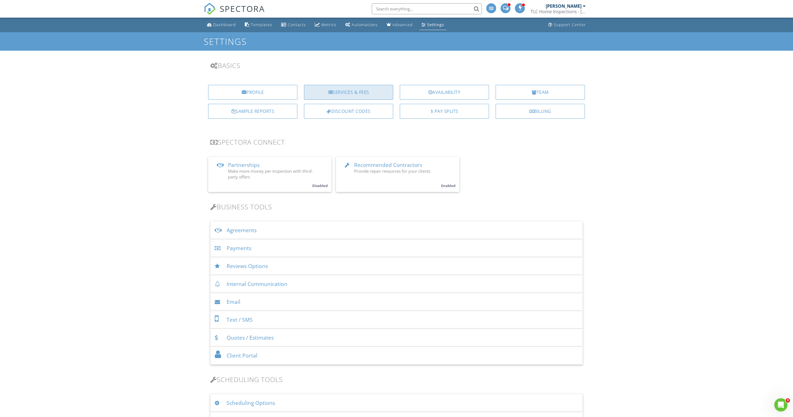
click at [365, 96] on div "Services & Fees" at bounding box center [348, 92] width 89 height 15
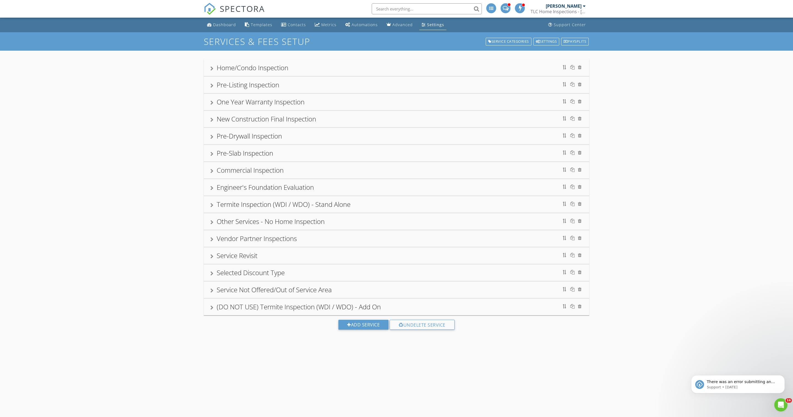
click at [211, 66] on div at bounding box center [211, 68] width 3 height 4
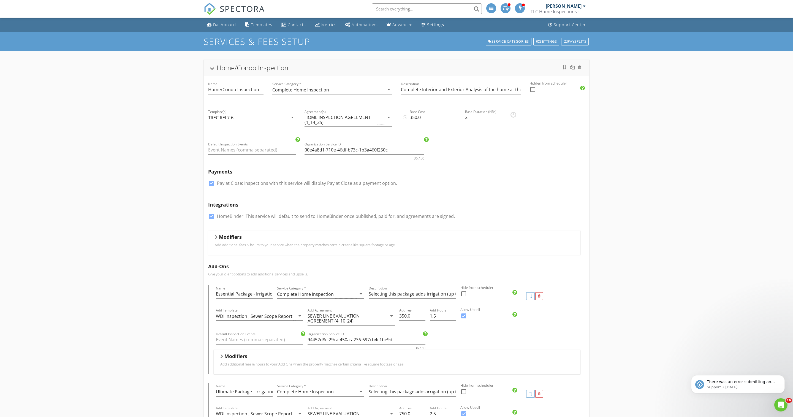
click at [216, 216] on div "check_box HomeBinder: This service will default to send to HomeBinder once publ…" at bounding box center [331, 216] width 247 height 7
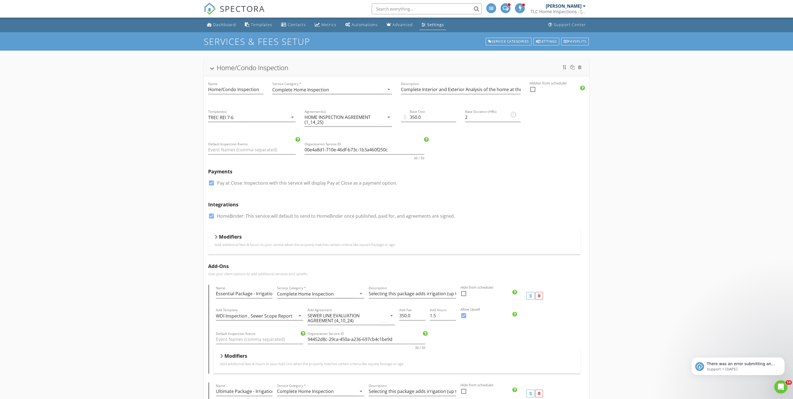
click at [218, 236] on div at bounding box center [216, 237] width 3 height 4
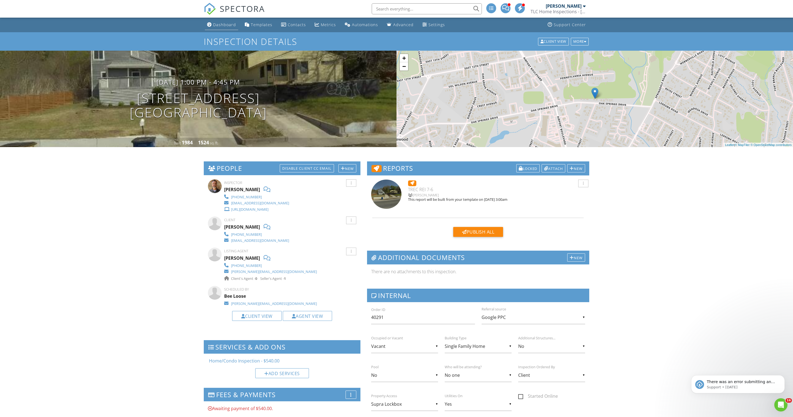
click at [230, 30] on link "Dashboard" at bounding box center [221, 25] width 33 height 10
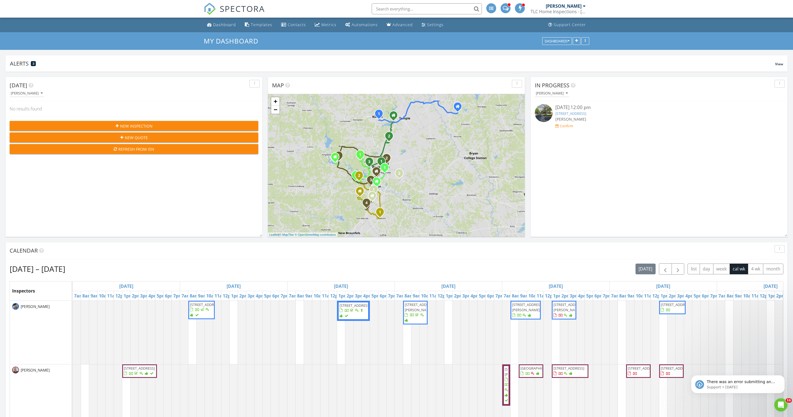
click at [553, 9] on div "[PERSON_NAME]" at bounding box center [566, 6] width 40 height 6
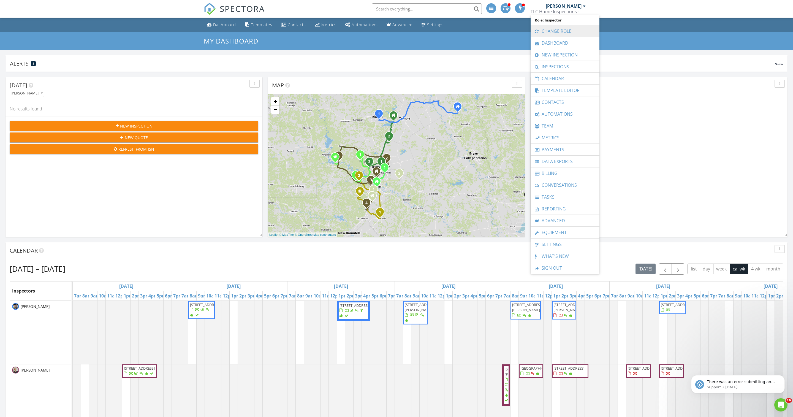
click at [554, 27] on link "Change Role" at bounding box center [564, 31] width 63 height 12
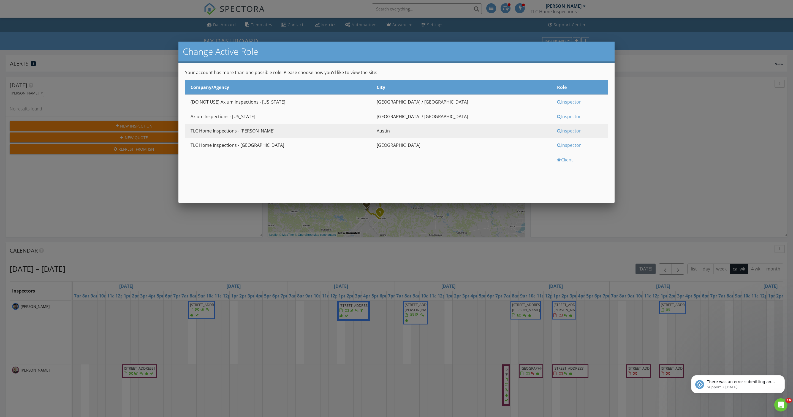
click at [557, 120] on div "Inspector" at bounding box center [582, 116] width 50 height 6
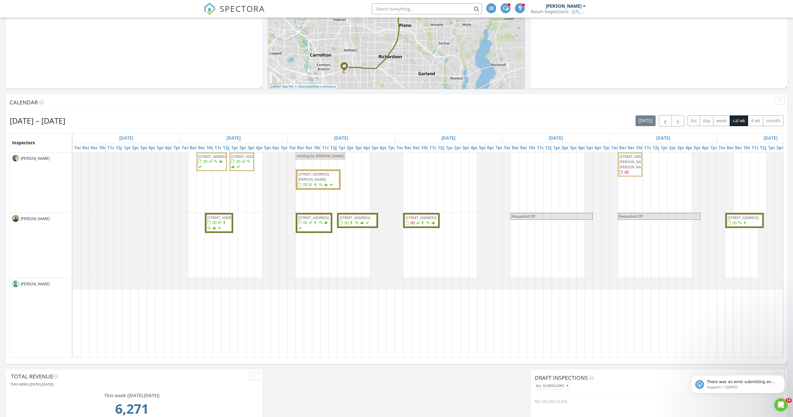
scroll to position [154, 0]
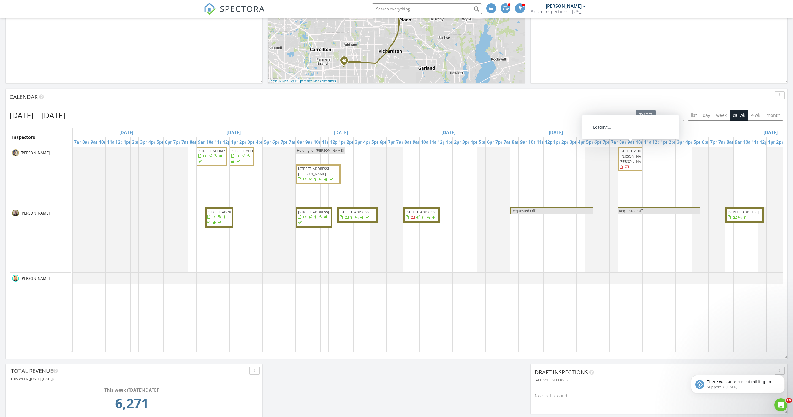
click at [626, 164] on span "1801 Acosta Dr , Forney 75126" at bounding box center [635, 155] width 31 height 15
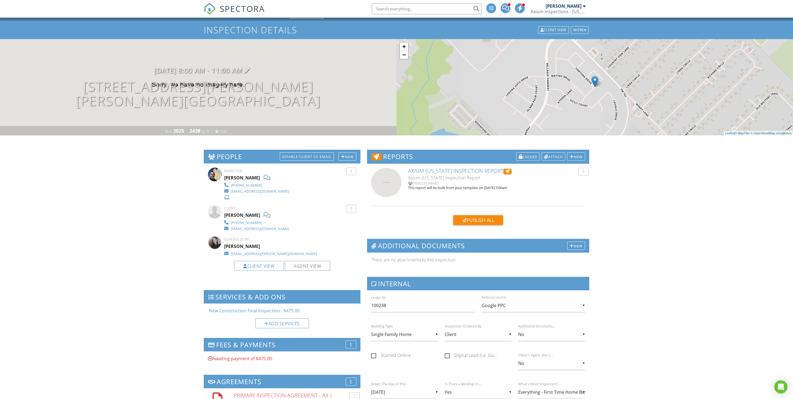
click at [196, 74] on h3 "08/29/2025 8:00 am - 11:00 am" at bounding box center [198, 70] width 88 height 7
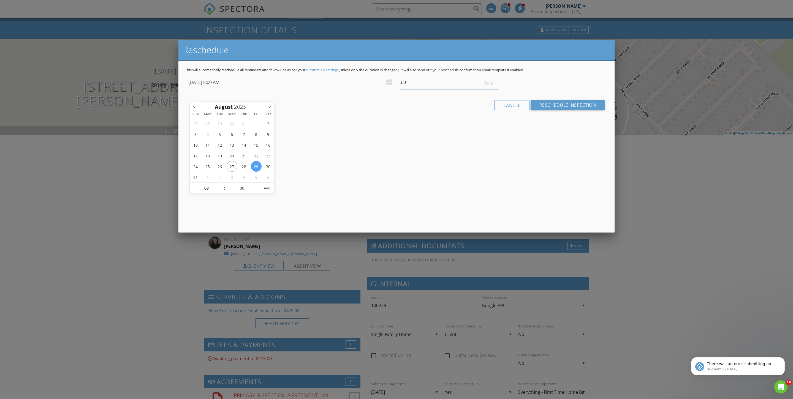
type input "3.25"
click at [496, 89] on input "3.25" at bounding box center [449, 82] width 99 height 13
click at [531, 110] on input "Reschedule Inspection" at bounding box center [568, 105] width 74 height 10
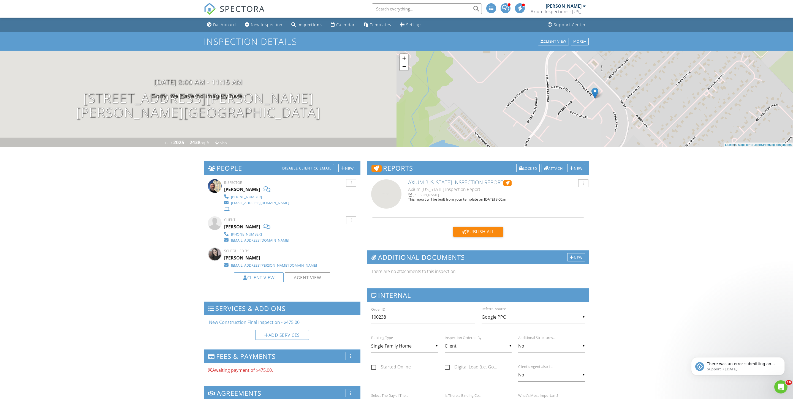
click at [234, 26] on div "Dashboard" at bounding box center [224, 24] width 23 height 5
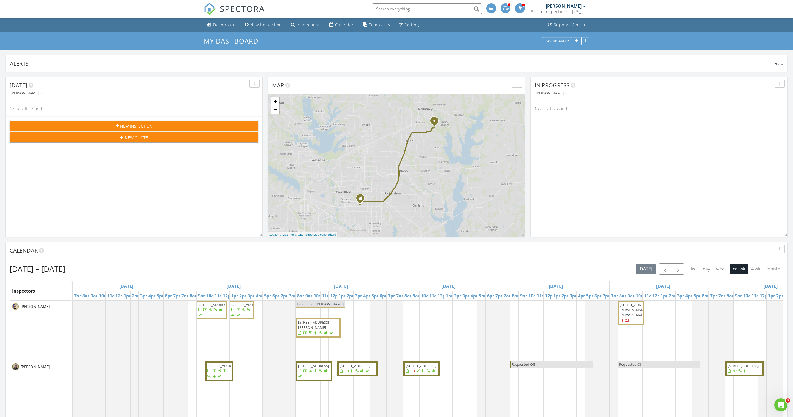
click at [555, 9] on div "[PERSON_NAME]" at bounding box center [566, 6] width 40 height 6
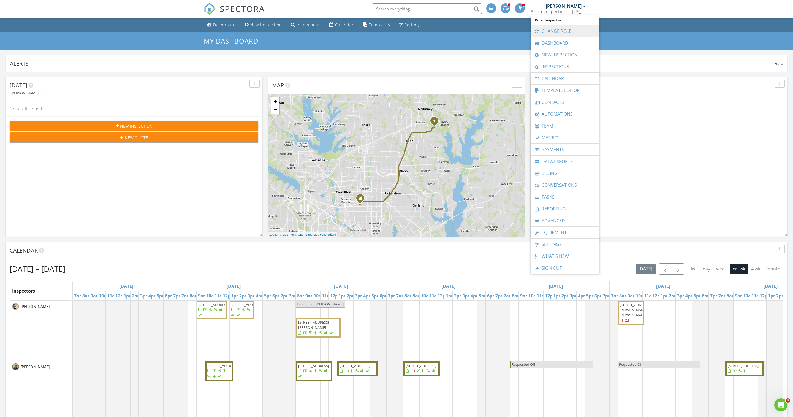
click at [559, 28] on link "Change Role" at bounding box center [564, 31] width 63 height 12
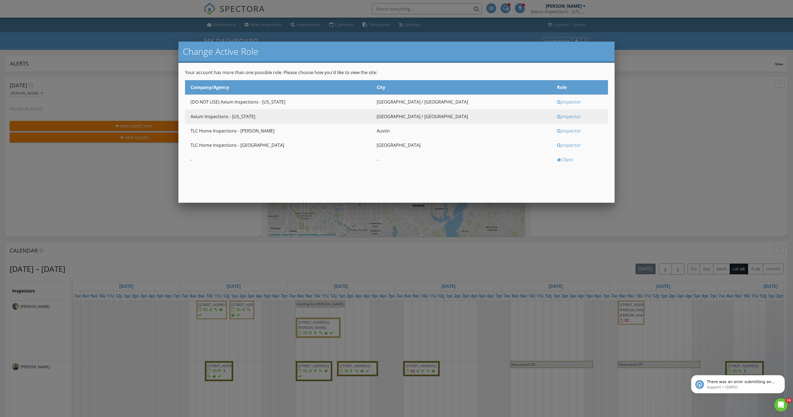
click at [557, 134] on div "Inspector" at bounding box center [582, 131] width 50 height 6
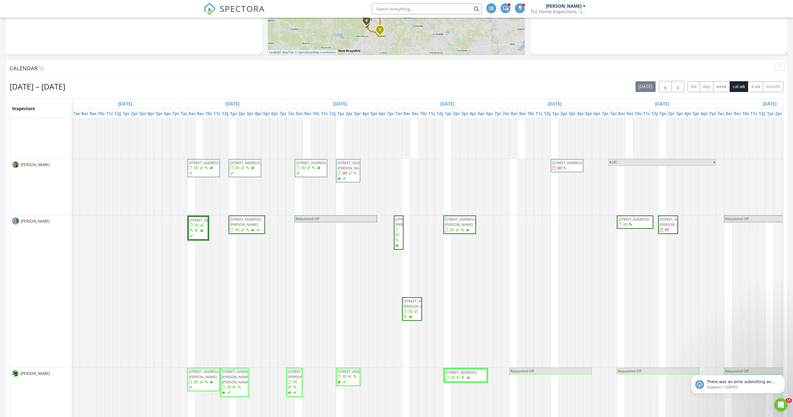
scroll to position [349, 0]
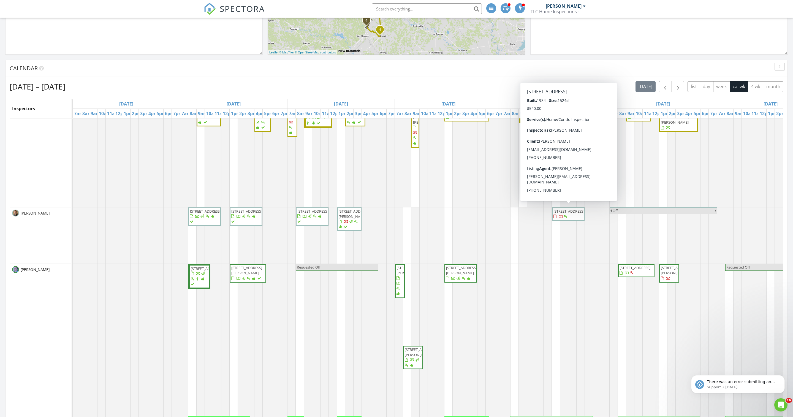
click at [562, 214] on span "[STREET_ADDRESS]" at bounding box center [568, 211] width 31 height 5
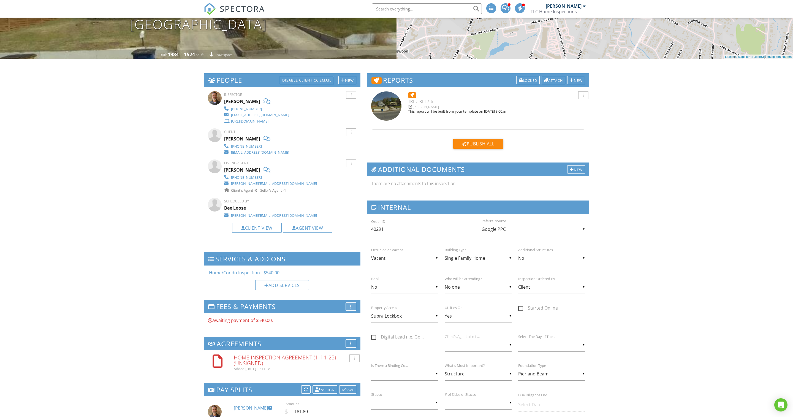
click at [349, 311] on div "More" at bounding box center [351, 306] width 11 height 8
click at [357, 317] on li "Edit Fees & Payments" at bounding box center [377, 309] width 62 height 15
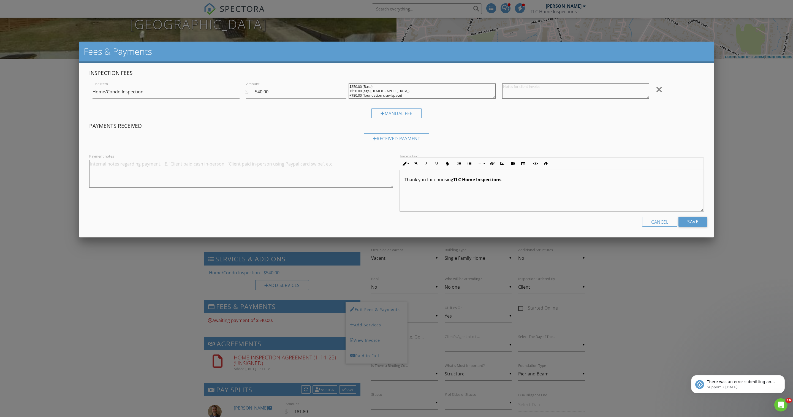
click at [150, 275] on div at bounding box center [396, 232] width 793 height 521
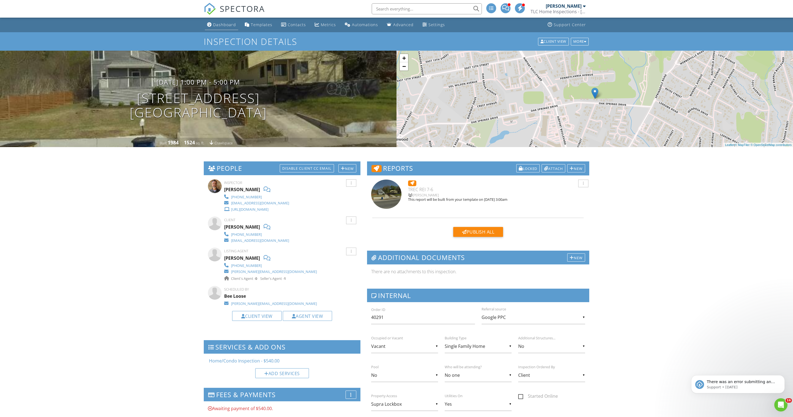
click at [222, 27] on div "Dashboard" at bounding box center [224, 24] width 23 height 5
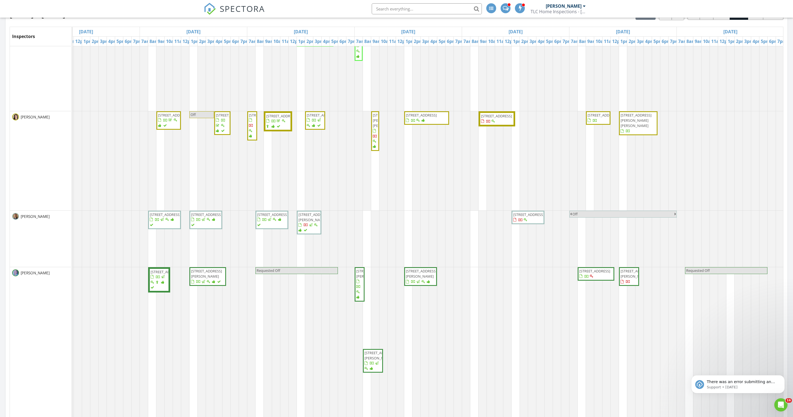
scroll to position [269, 0]
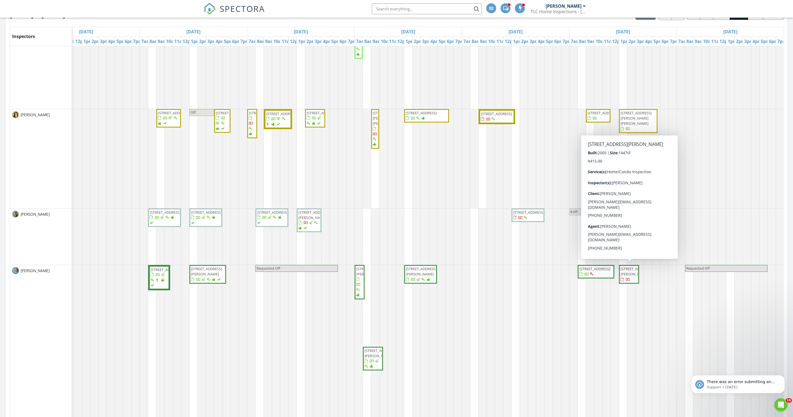
click at [631, 276] on span "[STREET_ADDRESS][PERSON_NAME]" at bounding box center [636, 271] width 31 height 10
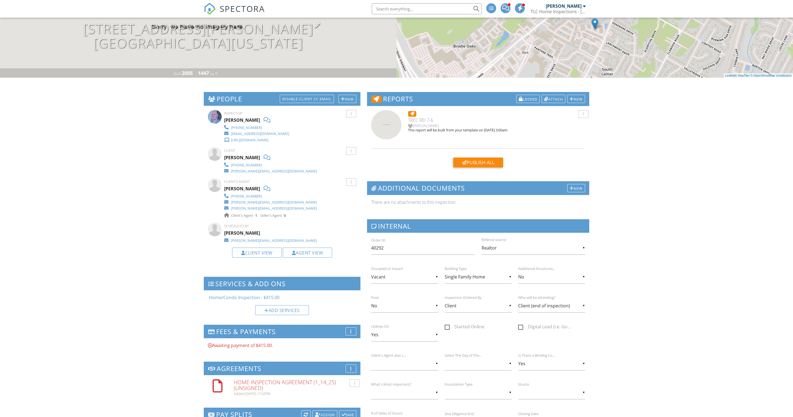
scroll to position [2, 0]
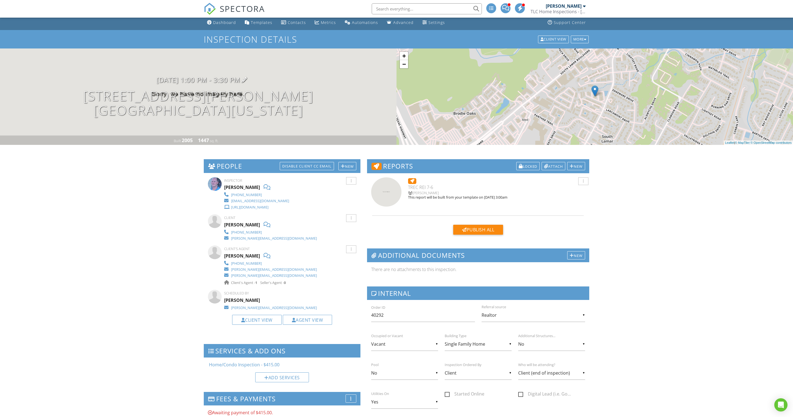
click at [200, 83] on h3 "[DATE] 1:00 pm - 3:30 pm" at bounding box center [198, 79] width 84 height 7
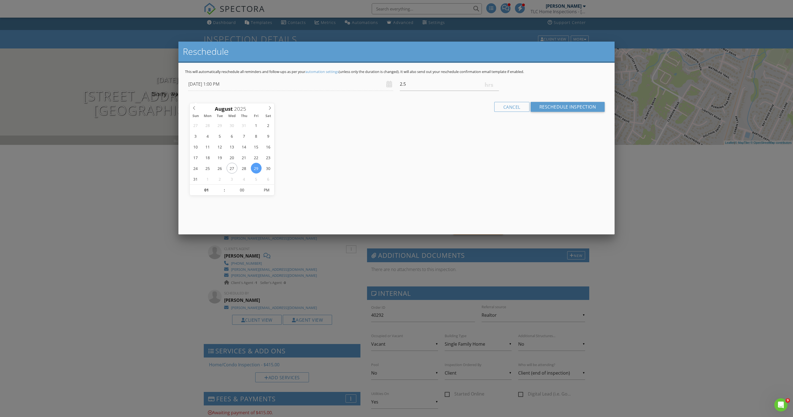
scroll to position [0, 0]
click at [496, 91] on input "2.75" at bounding box center [449, 83] width 99 height 13
type input "3"
click at [496, 91] on input "3" at bounding box center [449, 83] width 99 height 13
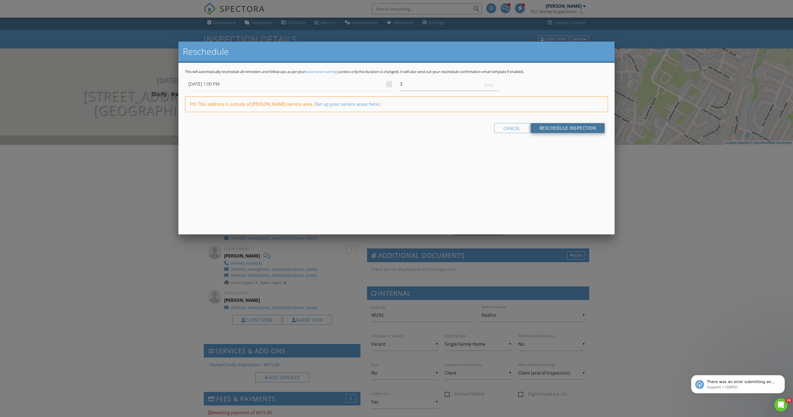
click at [547, 133] on input "Reschedule Inspection" at bounding box center [568, 128] width 74 height 10
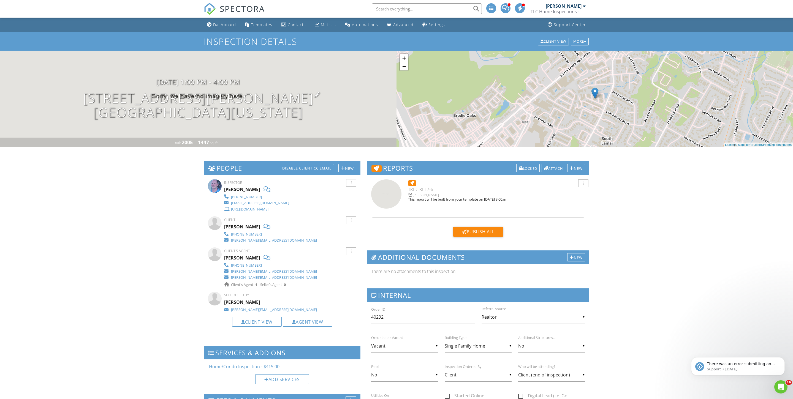
click at [193, 98] on h1 "[STREET_ADDRESS][PERSON_NAME] [GEOGRAPHIC_DATA], [US_STATE][GEOGRAPHIC_DATA]" at bounding box center [198, 105] width 230 height 29
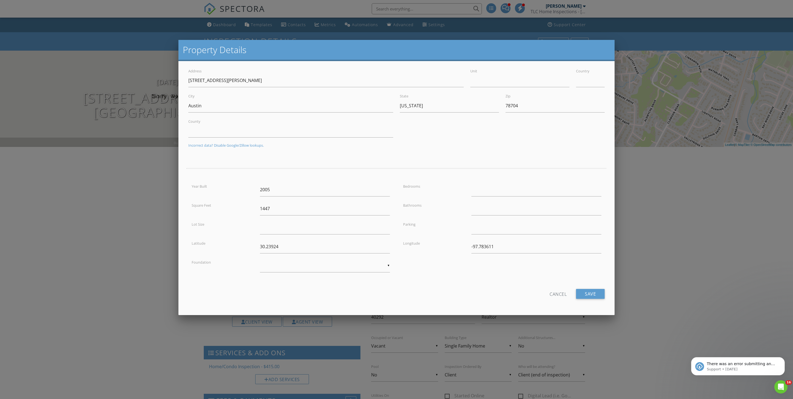
click at [127, 205] on div at bounding box center [396, 221] width 793 height 499
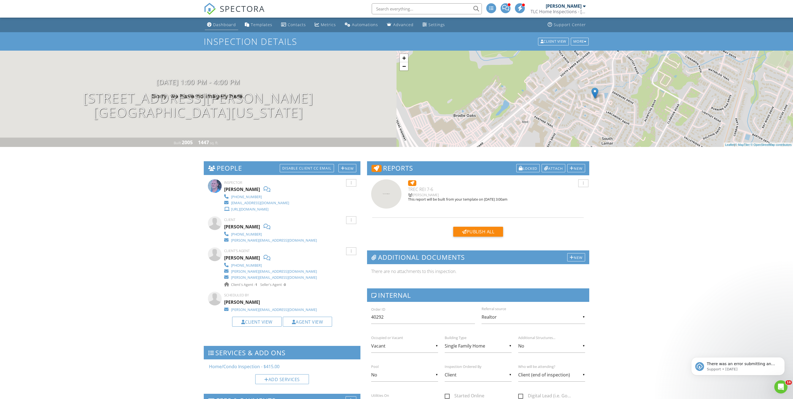
click at [229, 24] on div "Dashboard" at bounding box center [224, 24] width 23 height 5
